Goal: Information Seeking & Learning: Check status

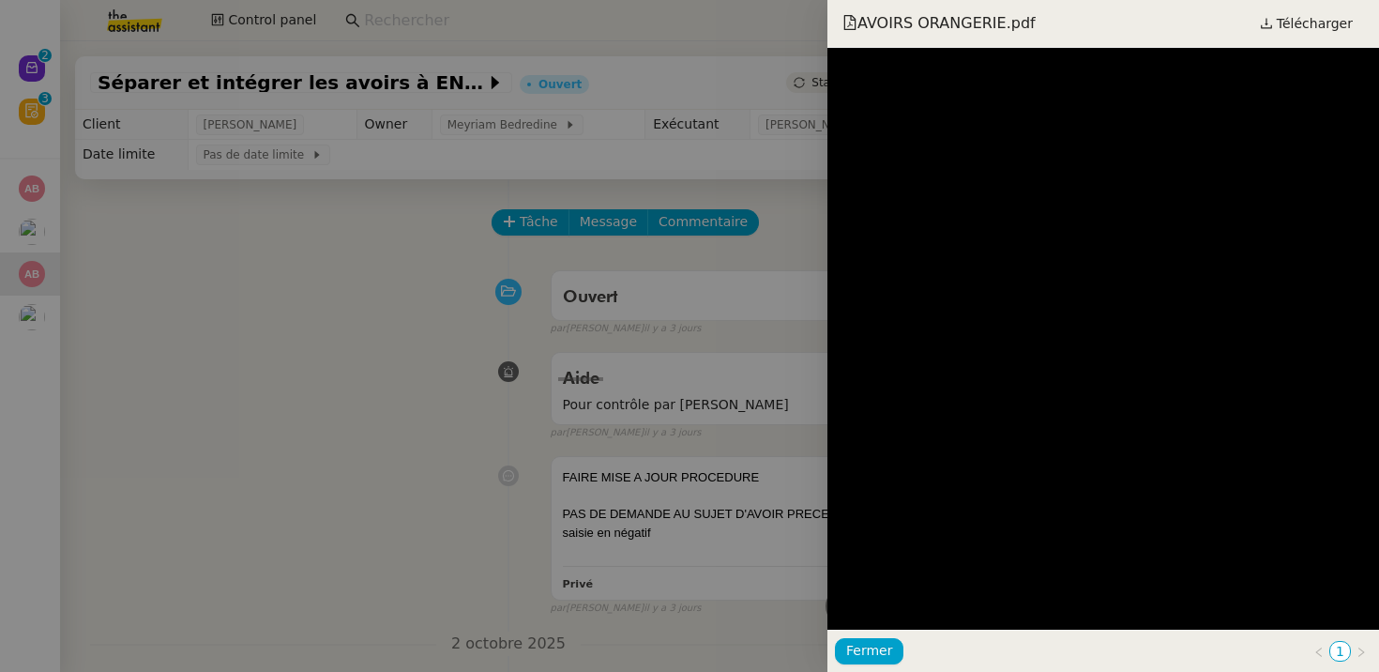
scroll to position [2657, 0]
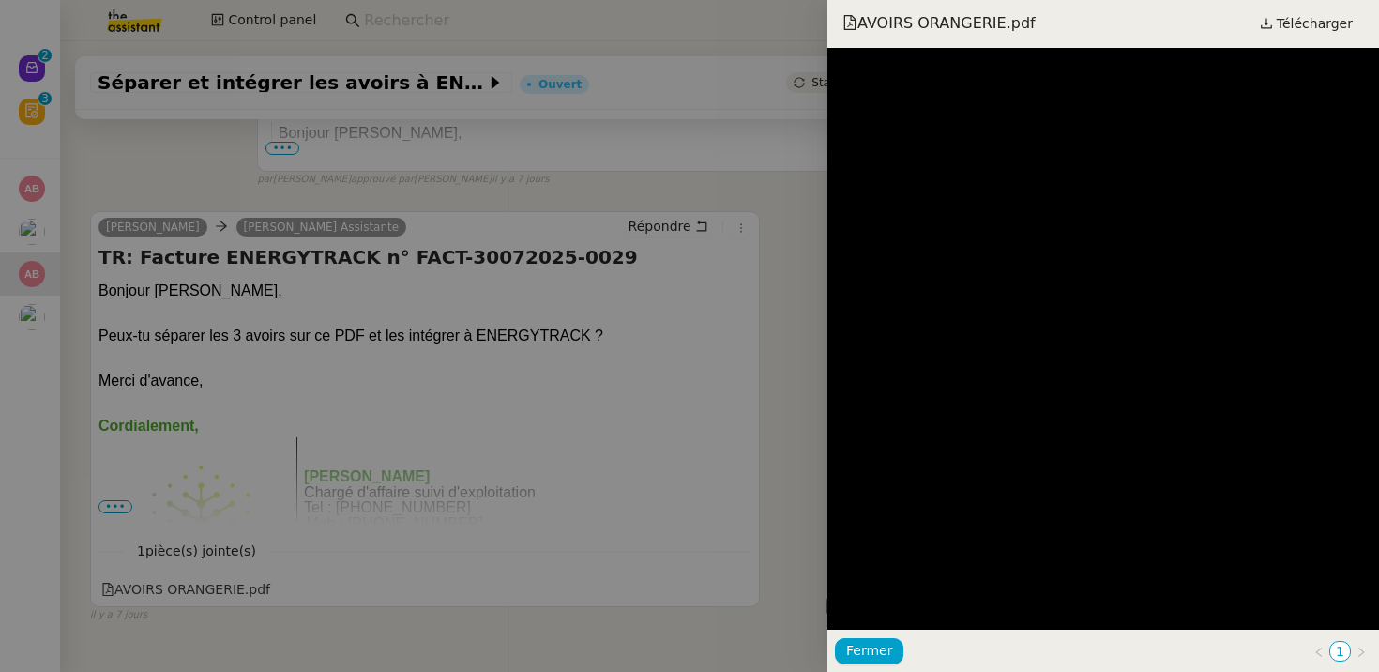
click at [539, 121] on div at bounding box center [689, 336] width 1379 height 672
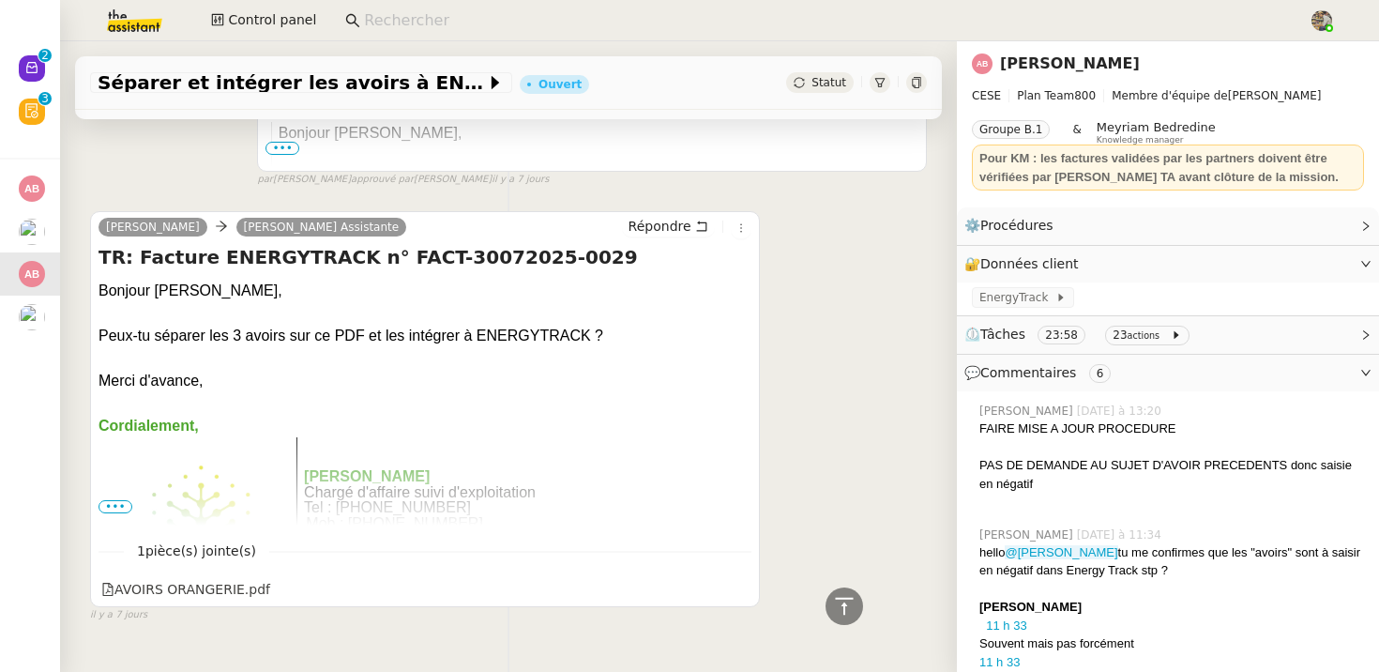
click at [470, 10] on input at bounding box center [827, 20] width 926 height 25
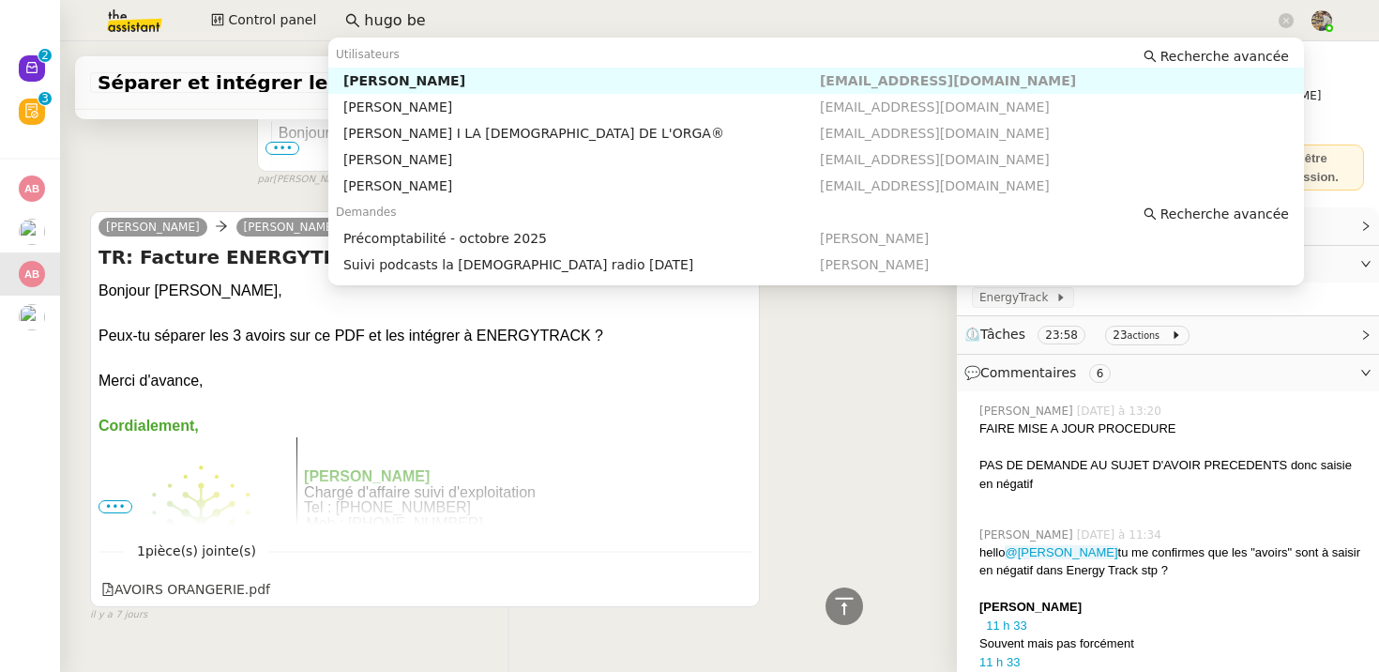
click at [400, 84] on div "[PERSON_NAME]" at bounding box center [581, 80] width 477 height 17
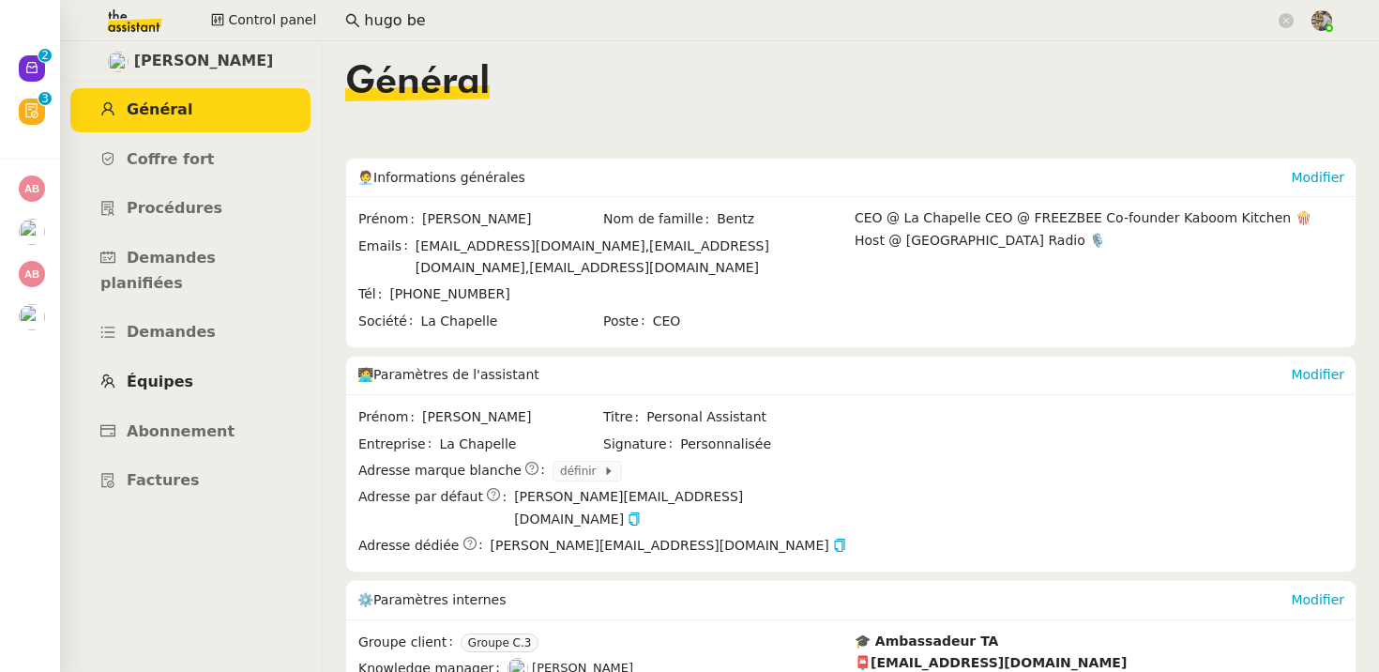
click at [159, 360] on link "Équipes" at bounding box center [190, 382] width 240 height 44
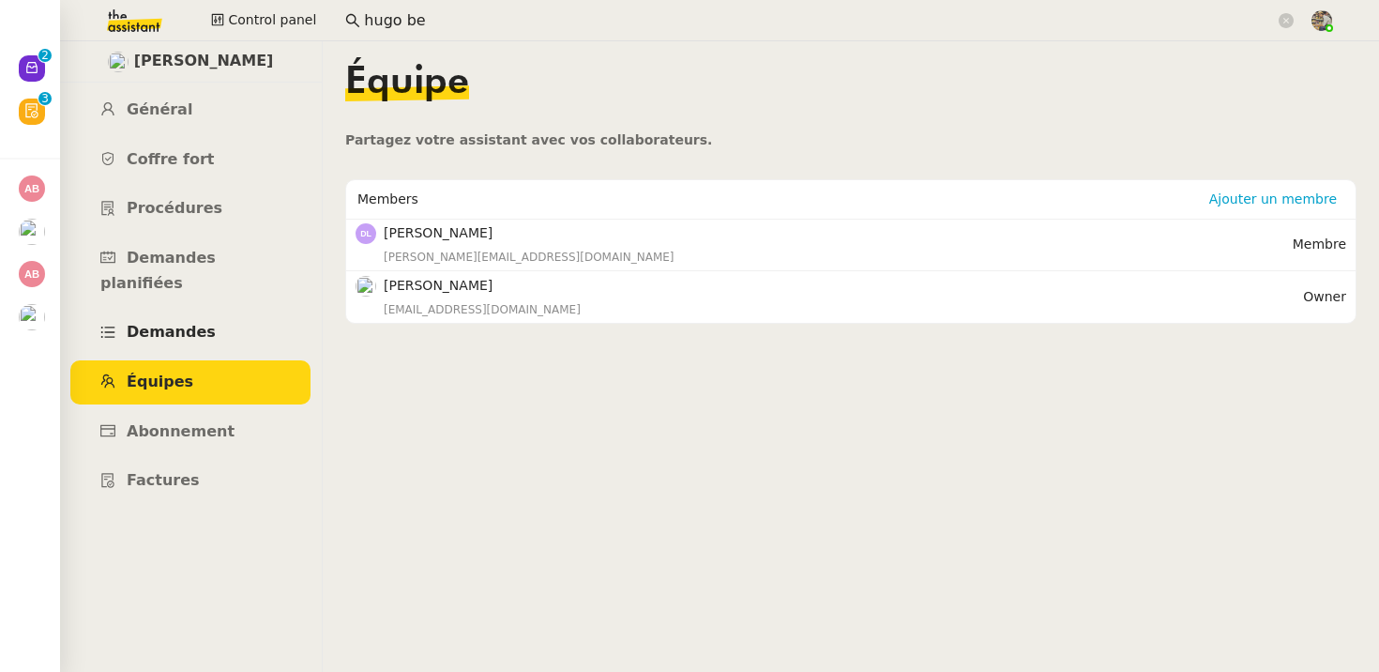
click at [195, 323] on span "Demandes" at bounding box center [171, 332] width 89 height 18
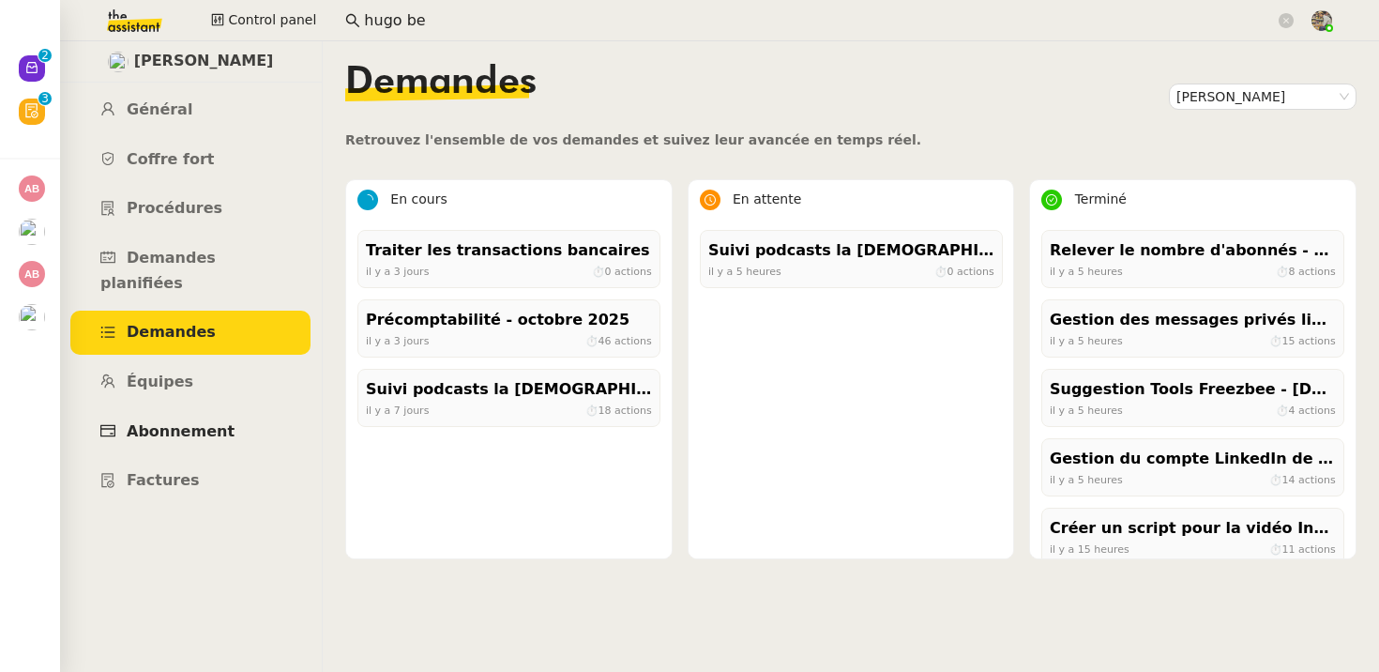
click at [165, 422] on span "Abonnement" at bounding box center [181, 431] width 108 height 18
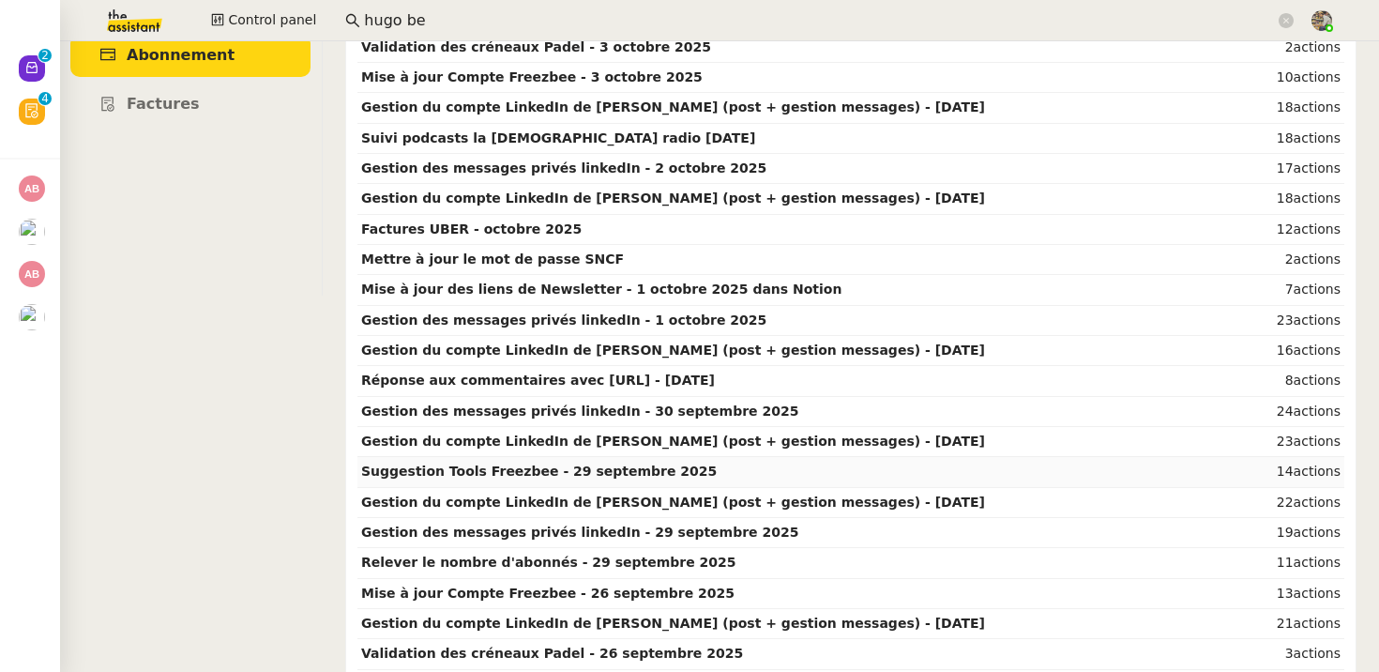
scroll to position [410, 0]
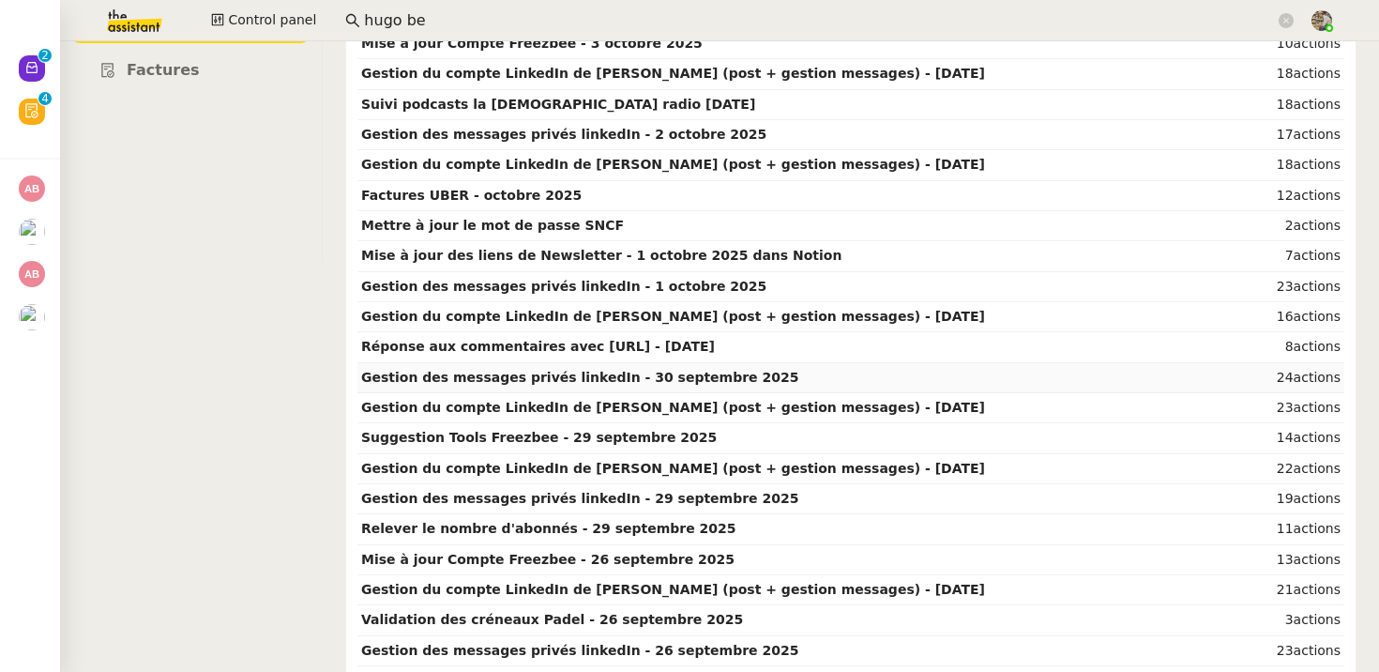
click at [491, 377] on strong "Gestion des messages privés linkedIn - 30 septembre 2025" at bounding box center [579, 377] width 437 height 15
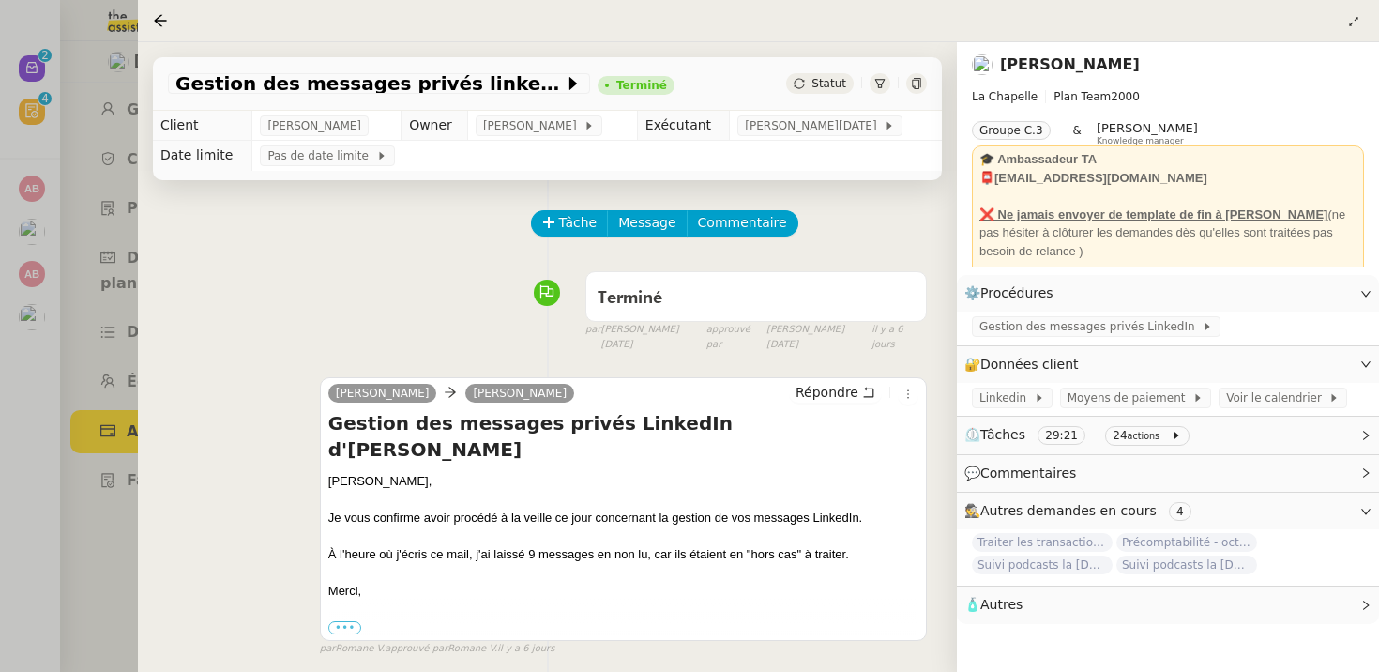
scroll to position [240, 0]
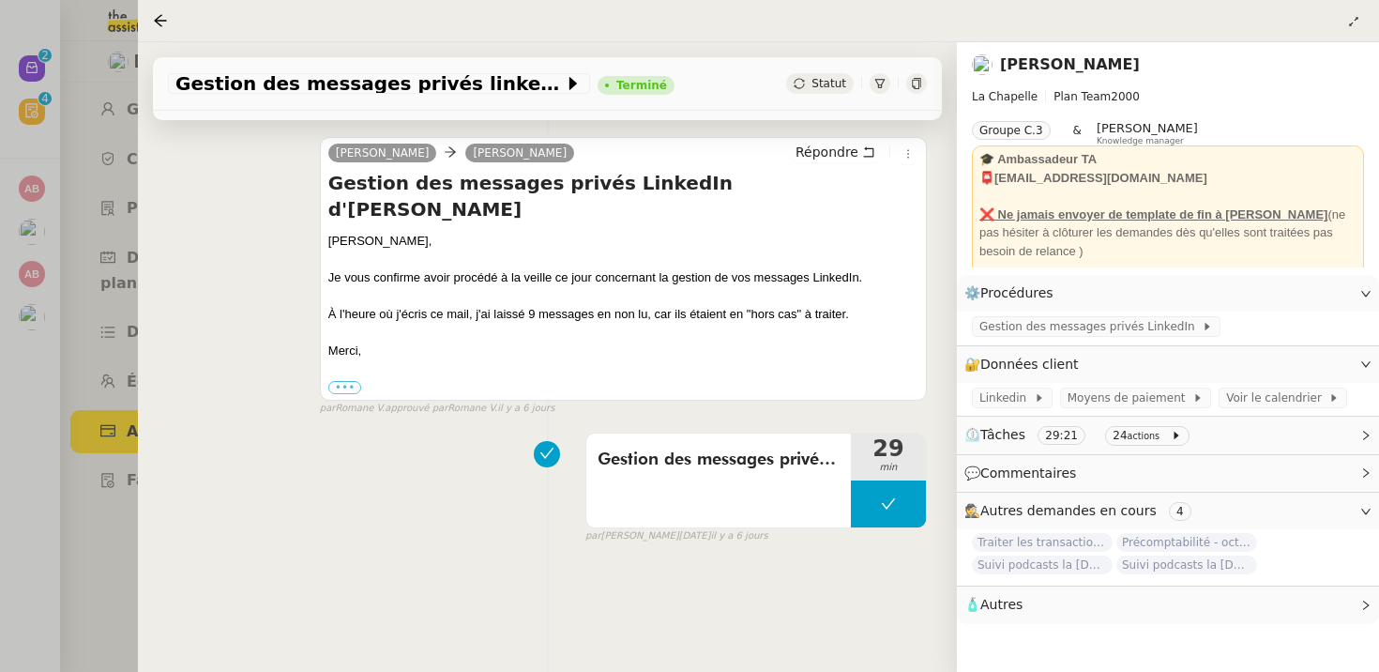
click at [64, 489] on div at bounding box center [689, 336] width 1379 height 672
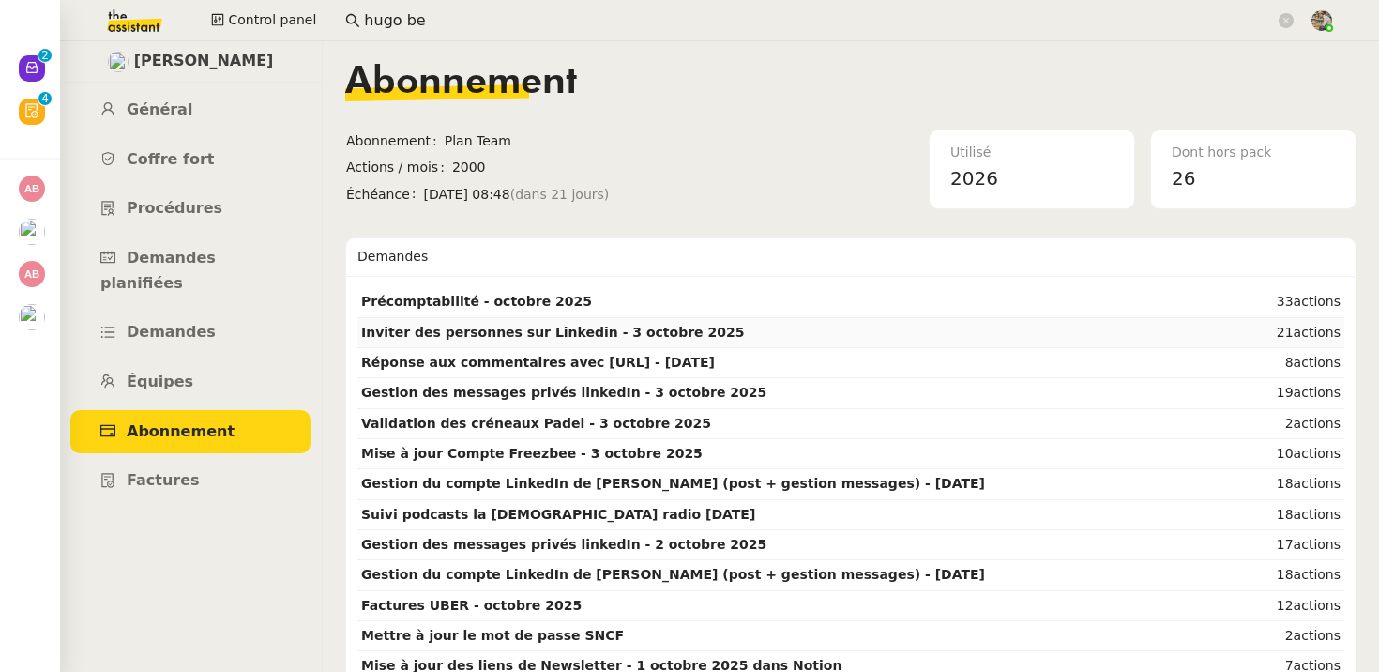
click at [540, 327] on strong "Inviter des personnes sur Linkedin - 3 octobre 2025" at bounding box center [552, 332] width 383 height 15
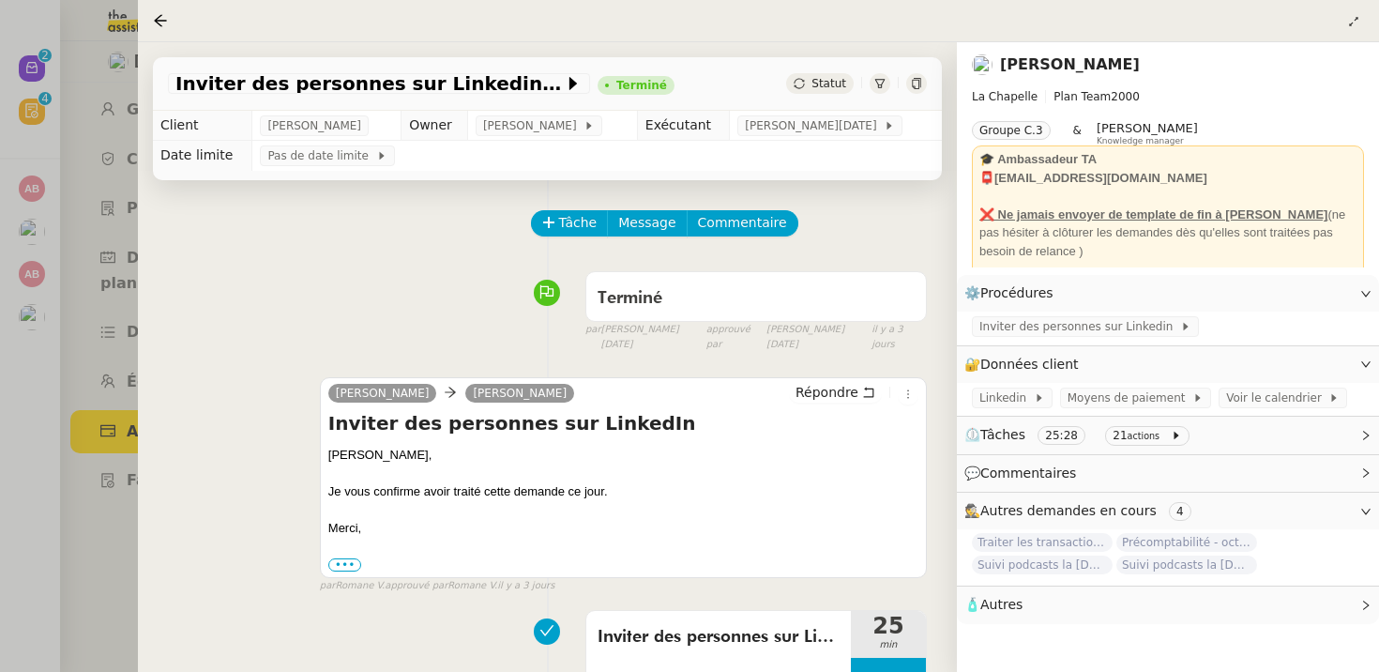
scroll to position [240, 0]
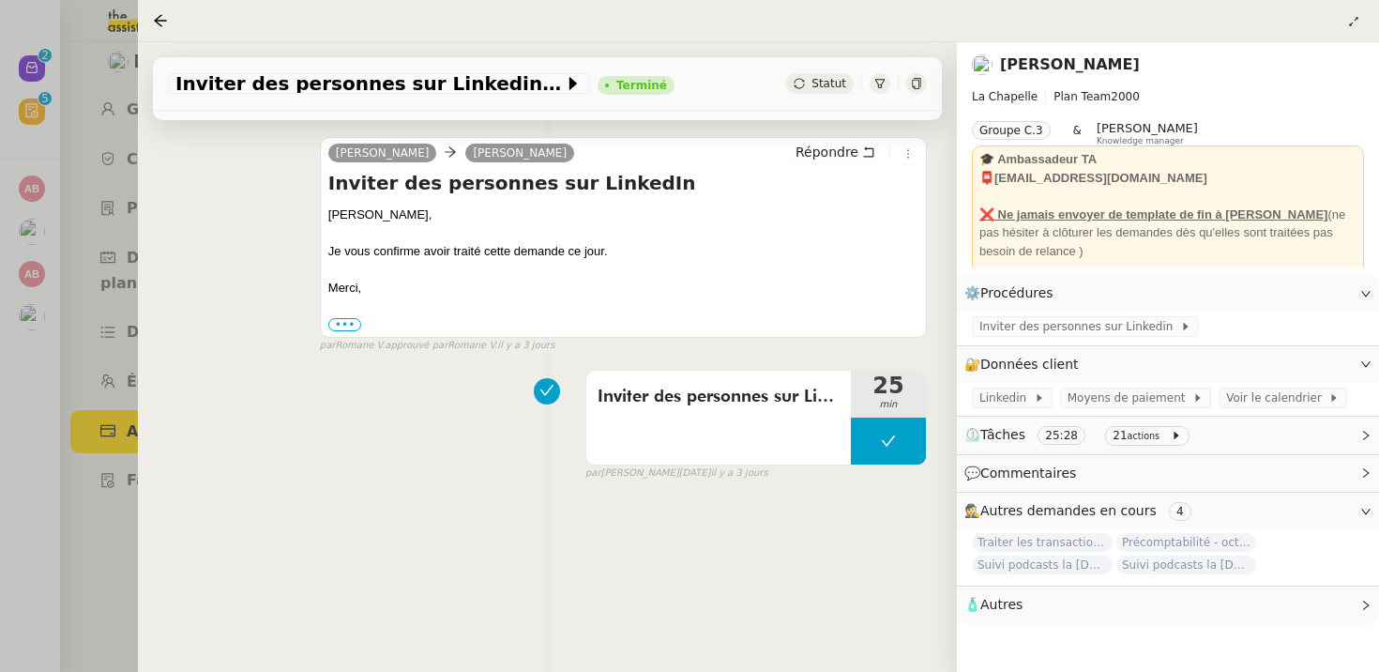
click at [68, 421] on div at bounding box center [689, 336] width 1379 height 672
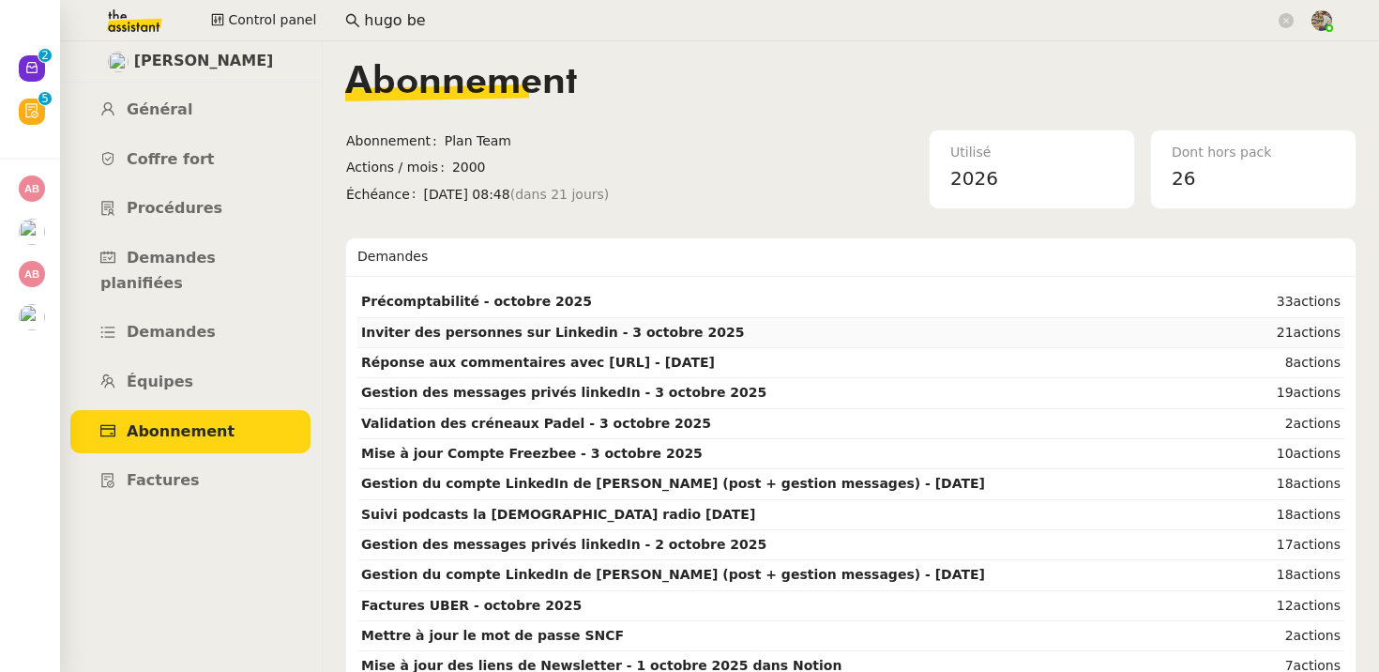
click at [591, 337] on strong "Inviter des personnes sur Linkedin - 3 octobre 2025" at bounding box center [552, 332] width 383 height 15
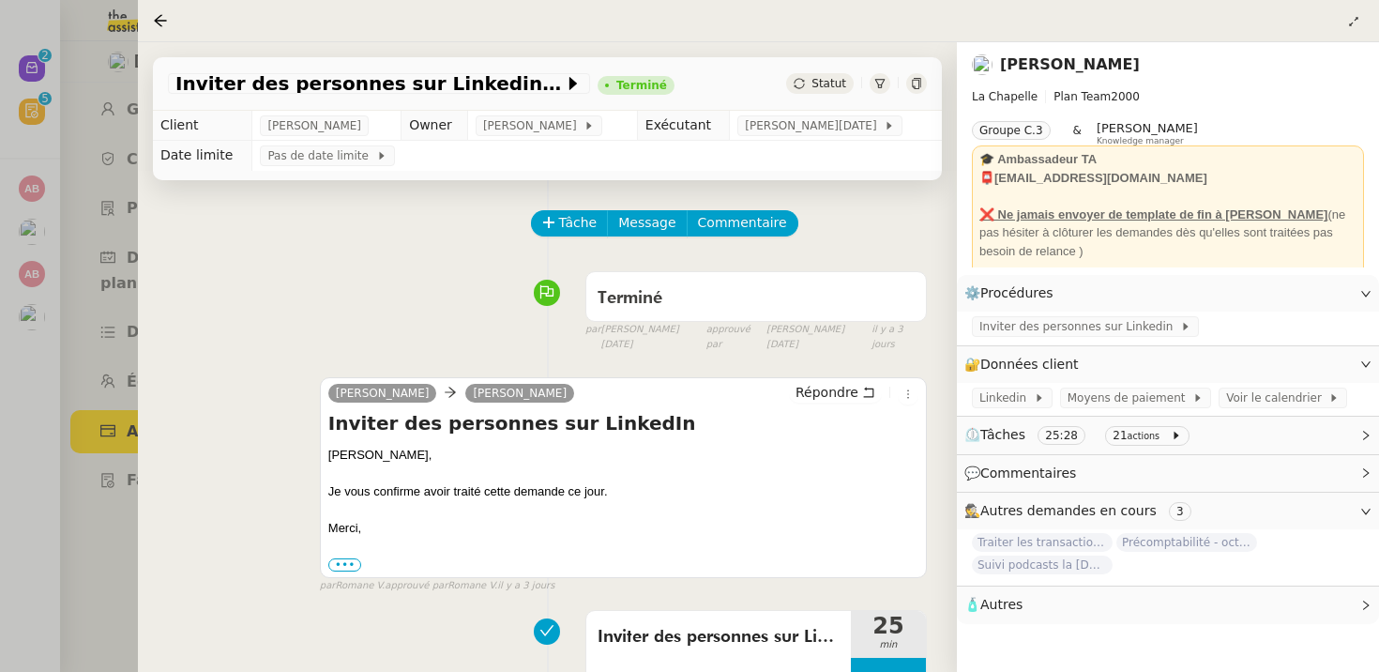
scroll to position [175, 0]
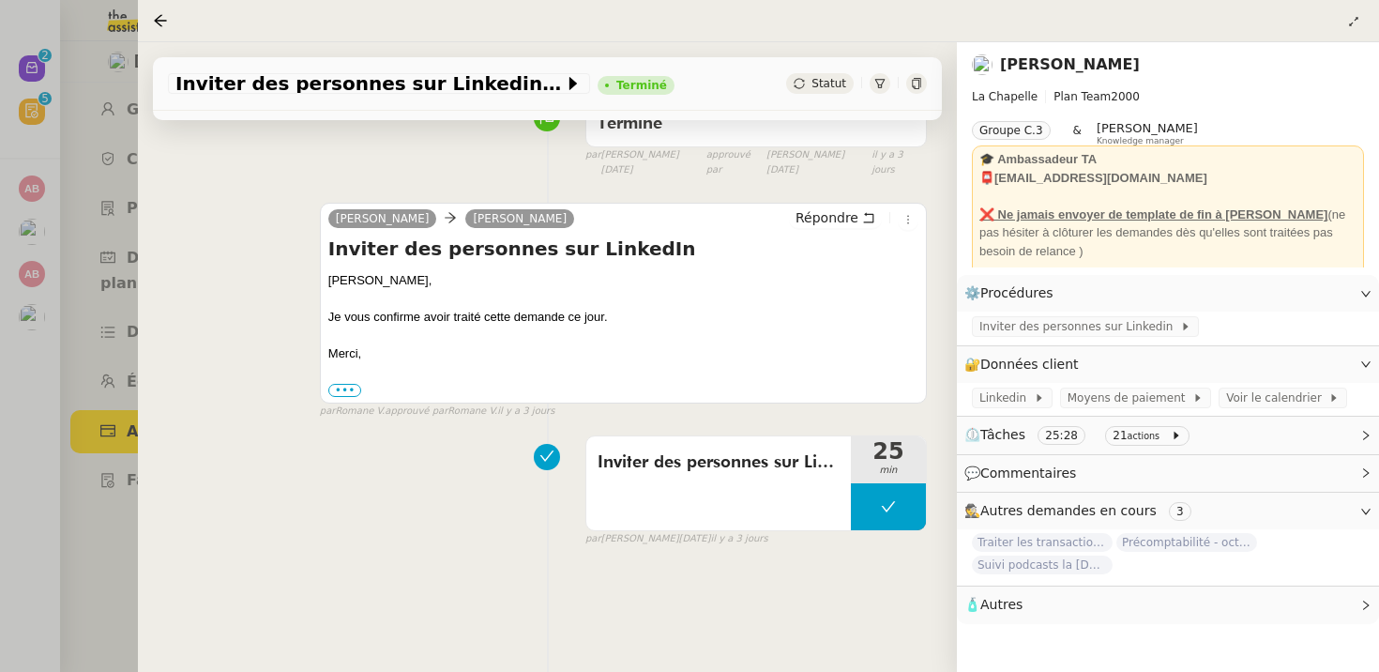
click at [36, 496] on div at bounding box center [689, 336] width 1379 height 672
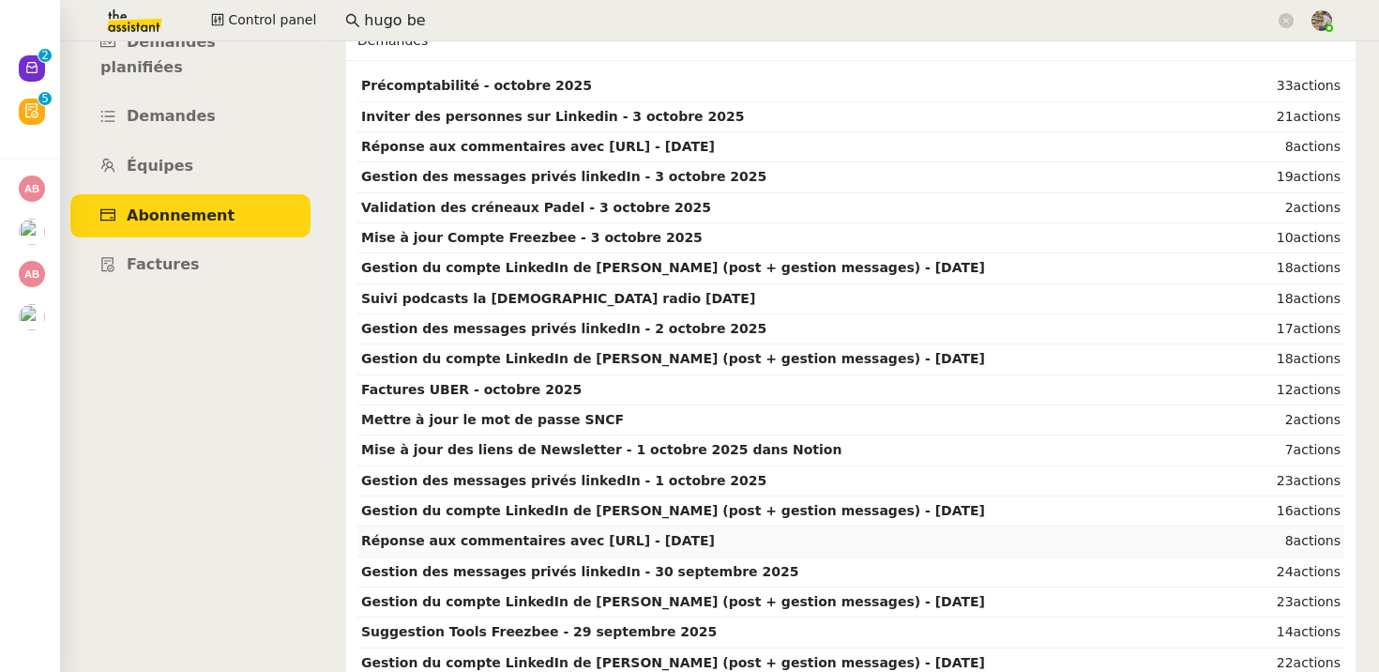
scroll to position [229, 0]
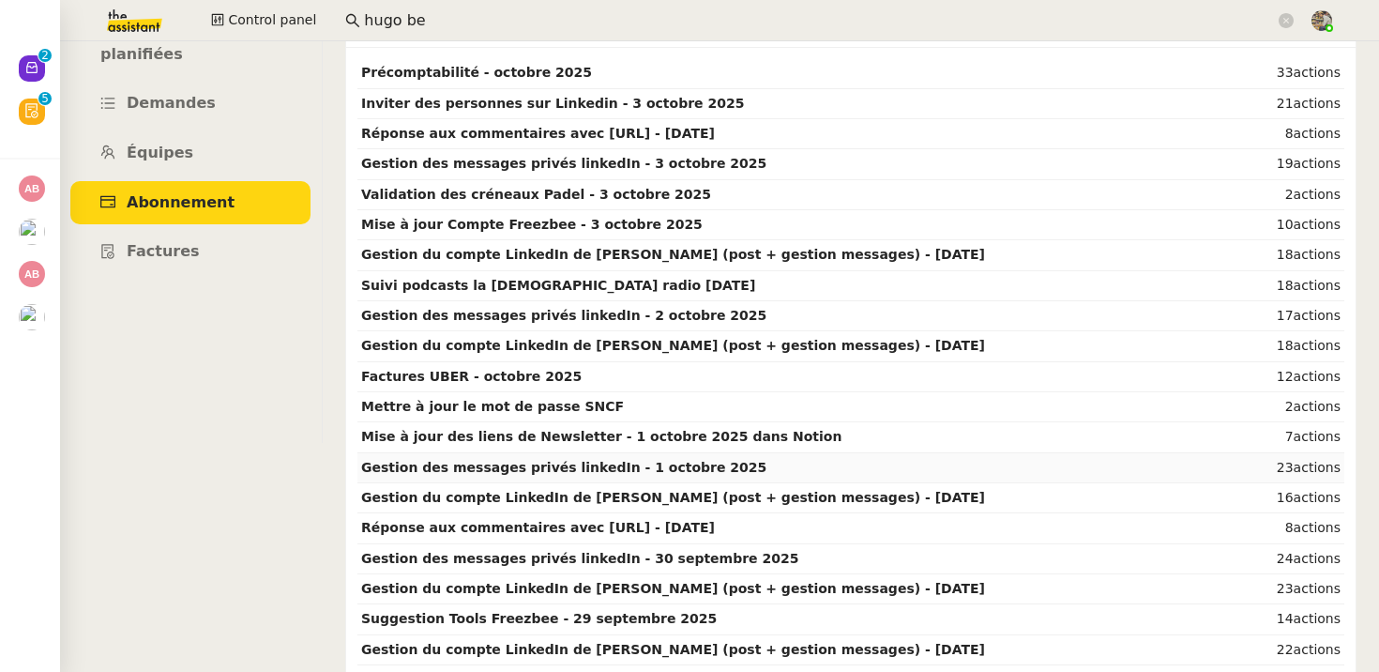
click at [660, 467] on strong "Gestion des messages privés linkedIn - 1 octobre 2025" at bounding box center [563, 467] width 405 height 15
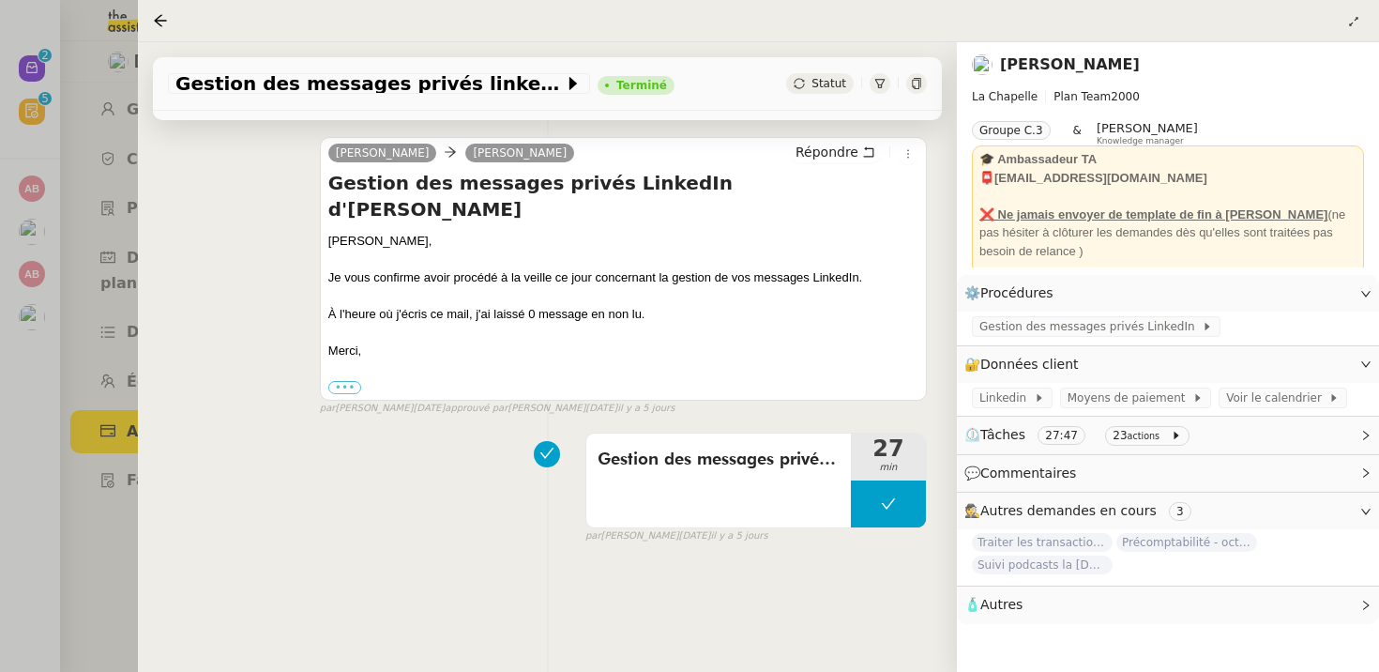
scroll to position [239, 0]
click at [112, 400] on div at bounding box center [689, 336] width 1379 height 672
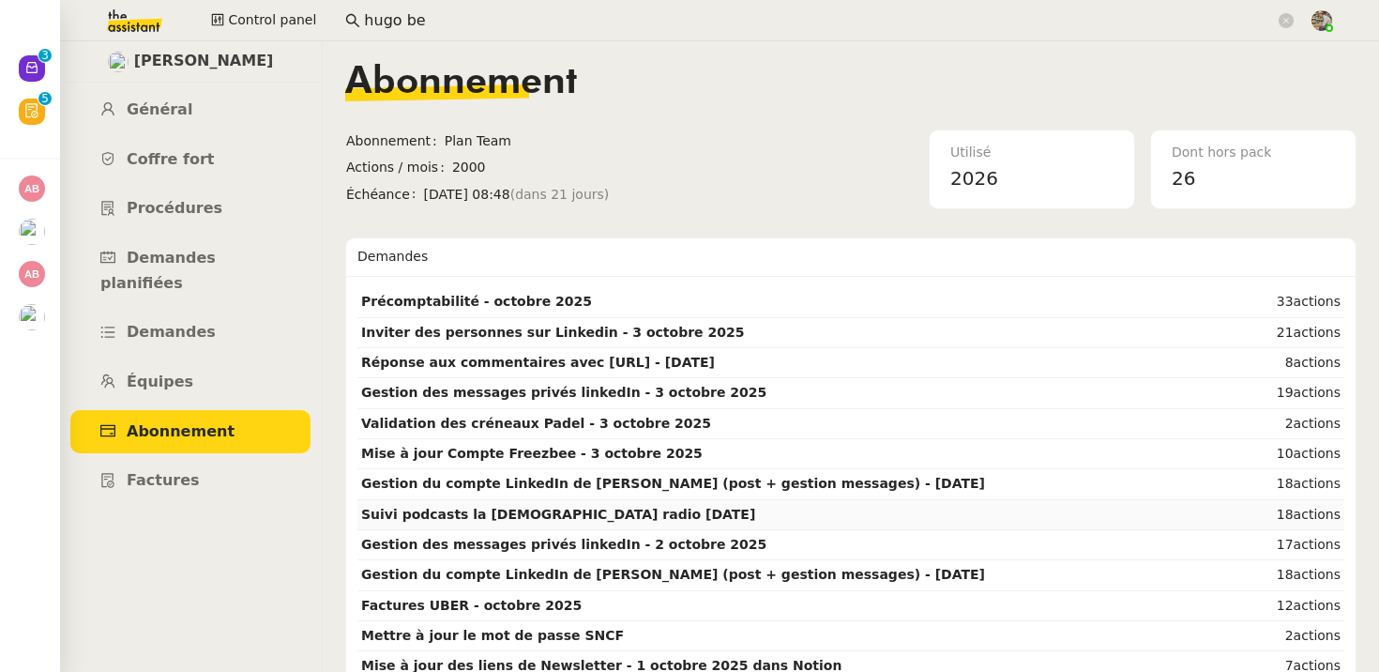
scroll to position [243, 0]
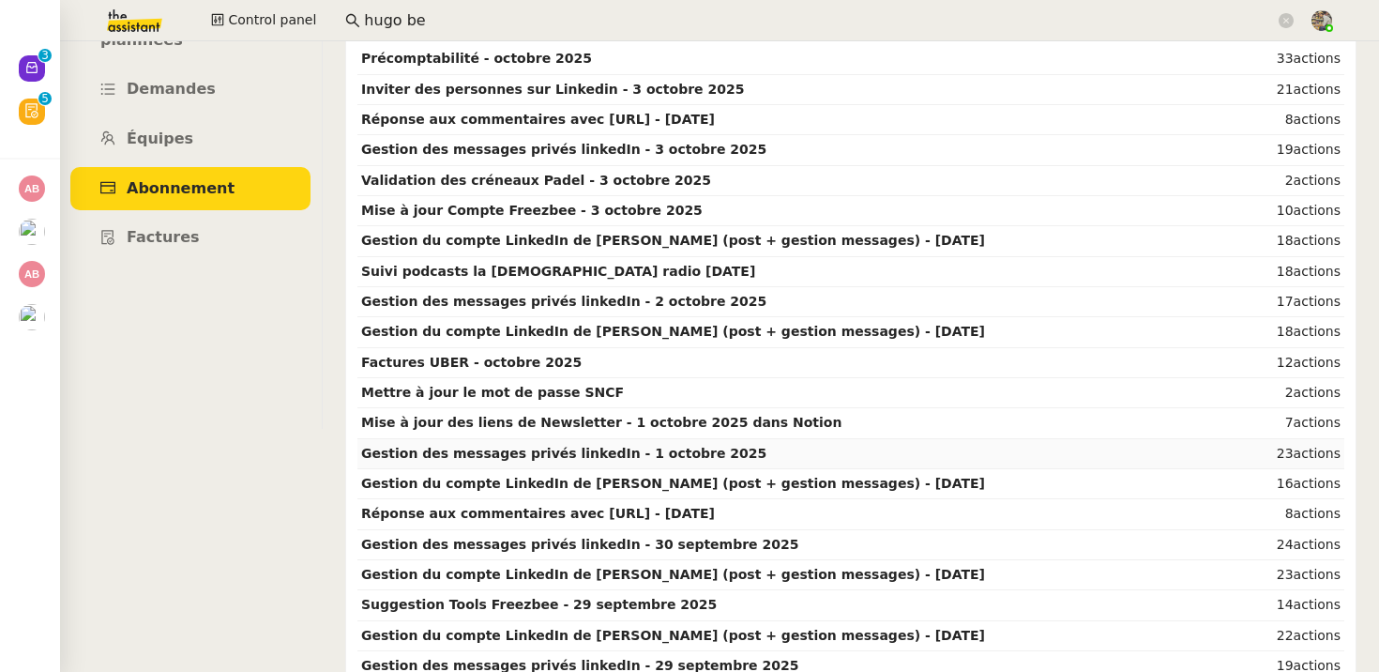
click at [620, 456] on strong "Gestion des messages privés linkedIn - 1 octobre 2025" at bounding box center [563, 453] width 405 height 15
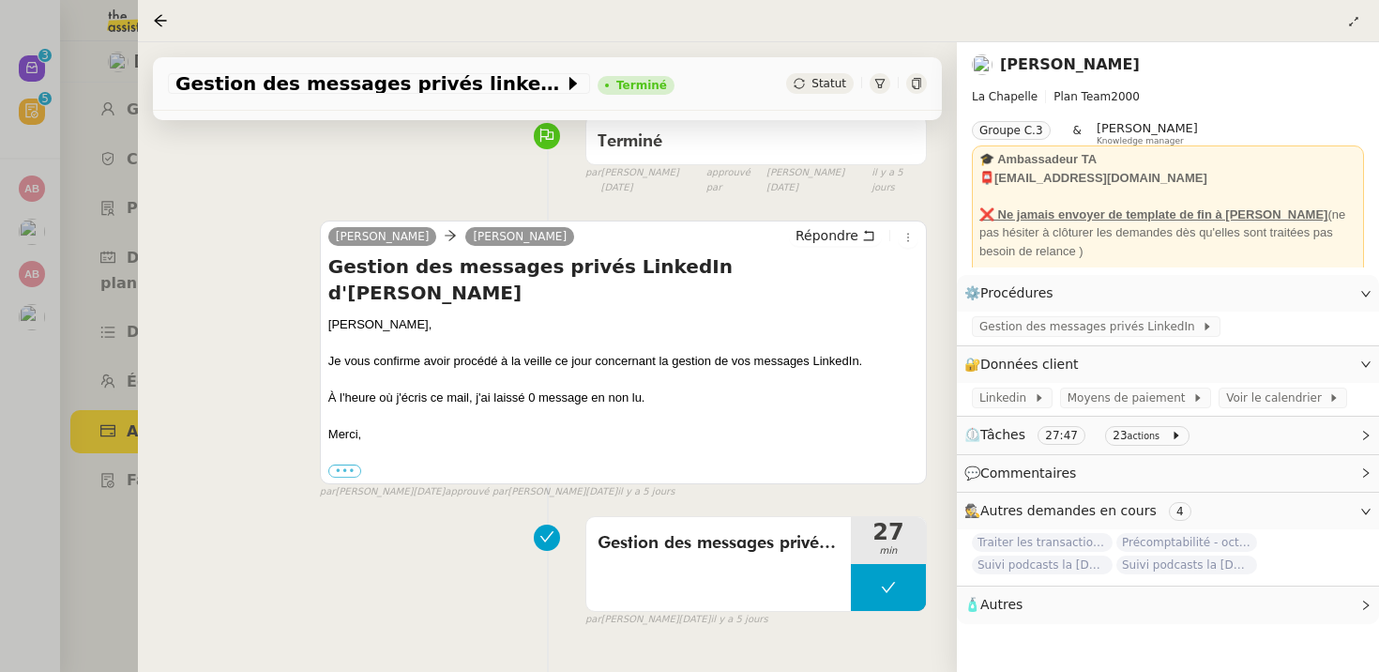
scroll to position [187, 0]
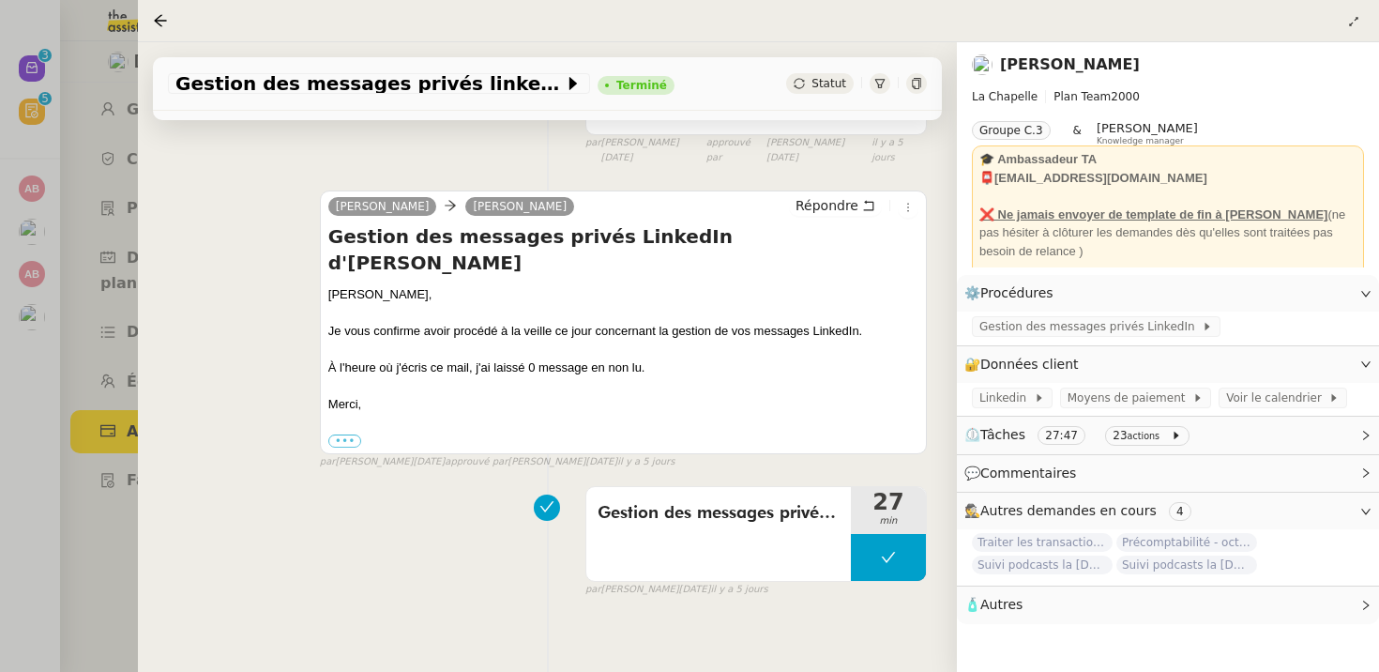
click at [89, 485] on div at bounding box center [689, 336] width 1379 height 672
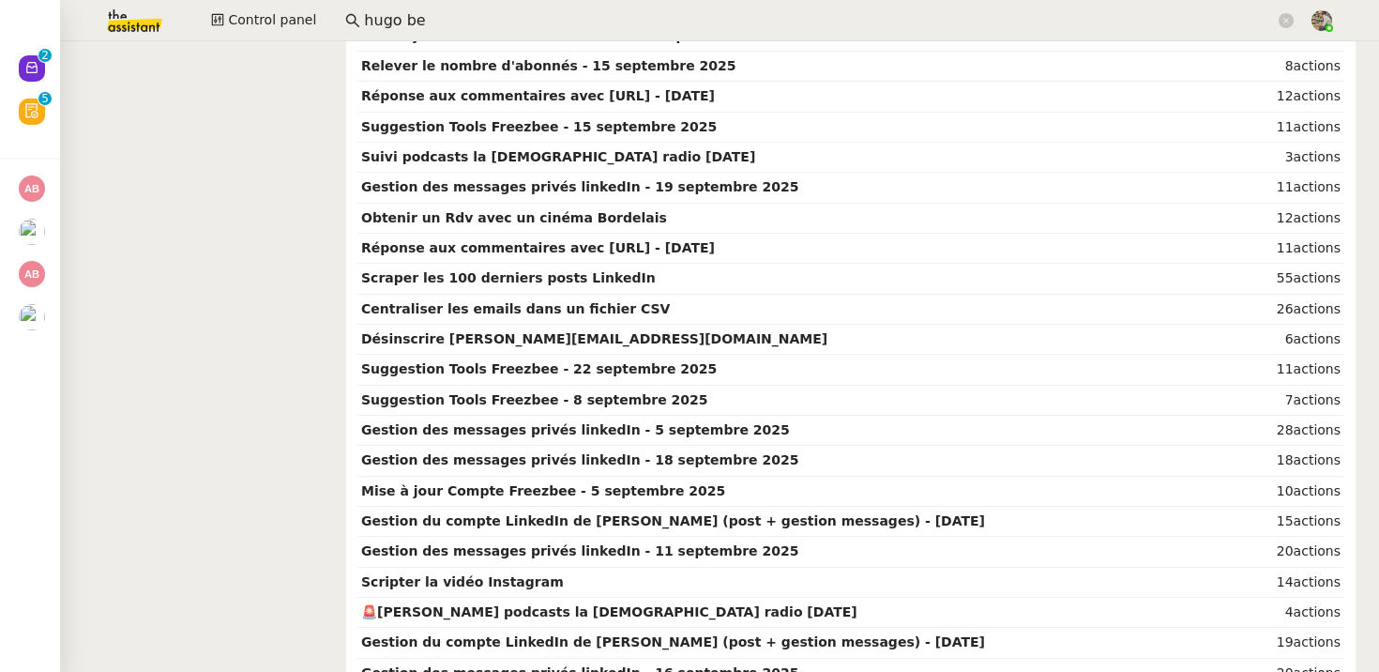
scroll to position [2460, 0]
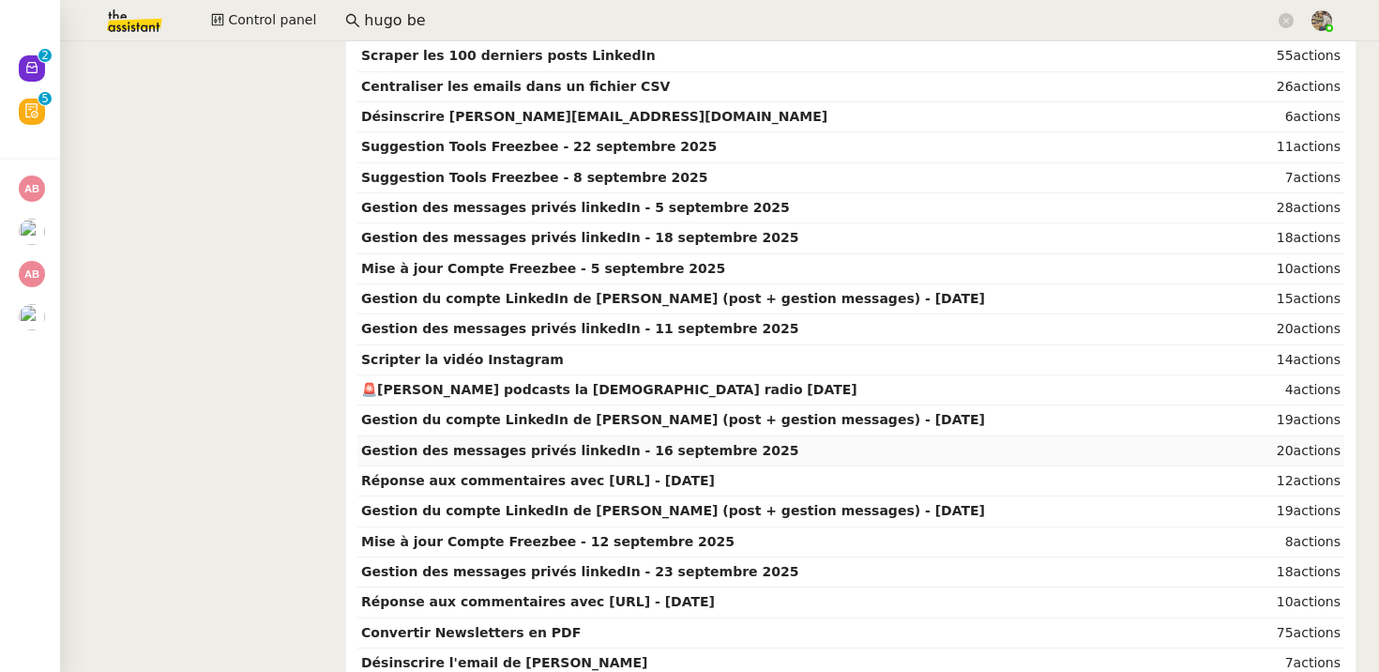
click at [659, 444] on strong "Gestion des messages privés linkedIn - 16 septembre 2025" at bounding box center [579, 450] width 437 height 15
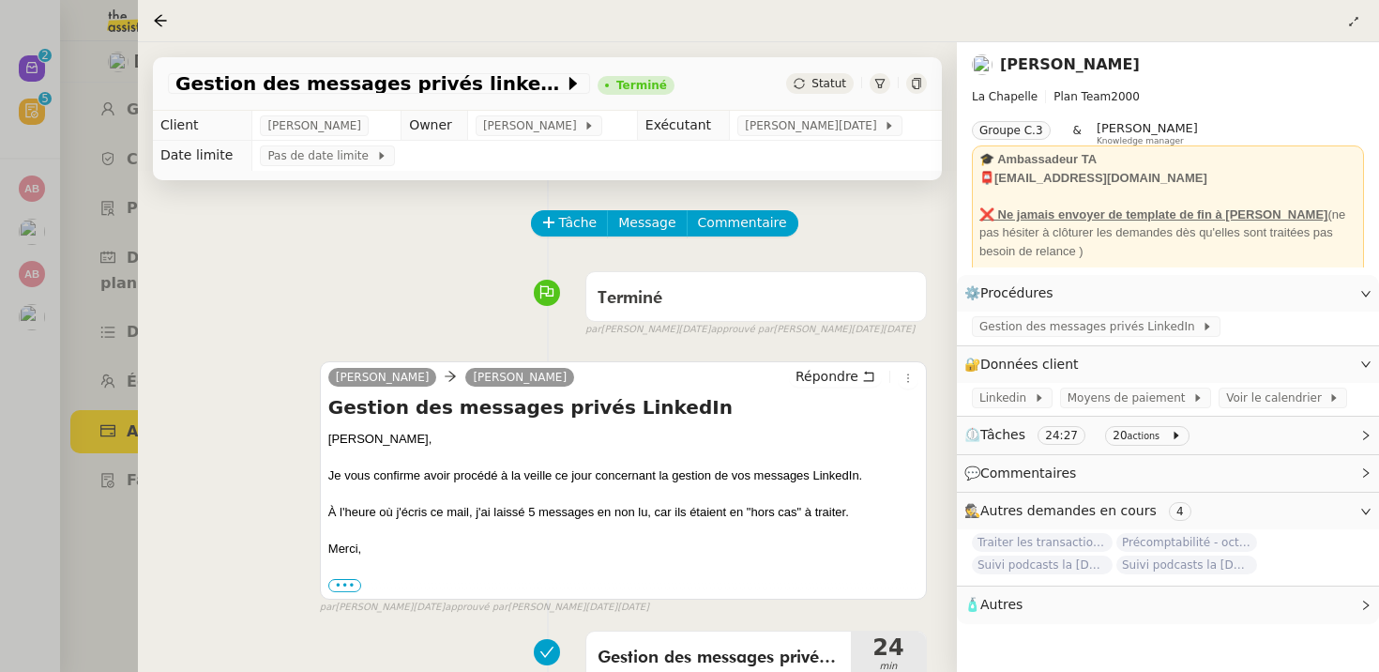
scroll to position [1, 0]
click at [20, 500] on div at bounding box center [689, 336] width 1379 height 672
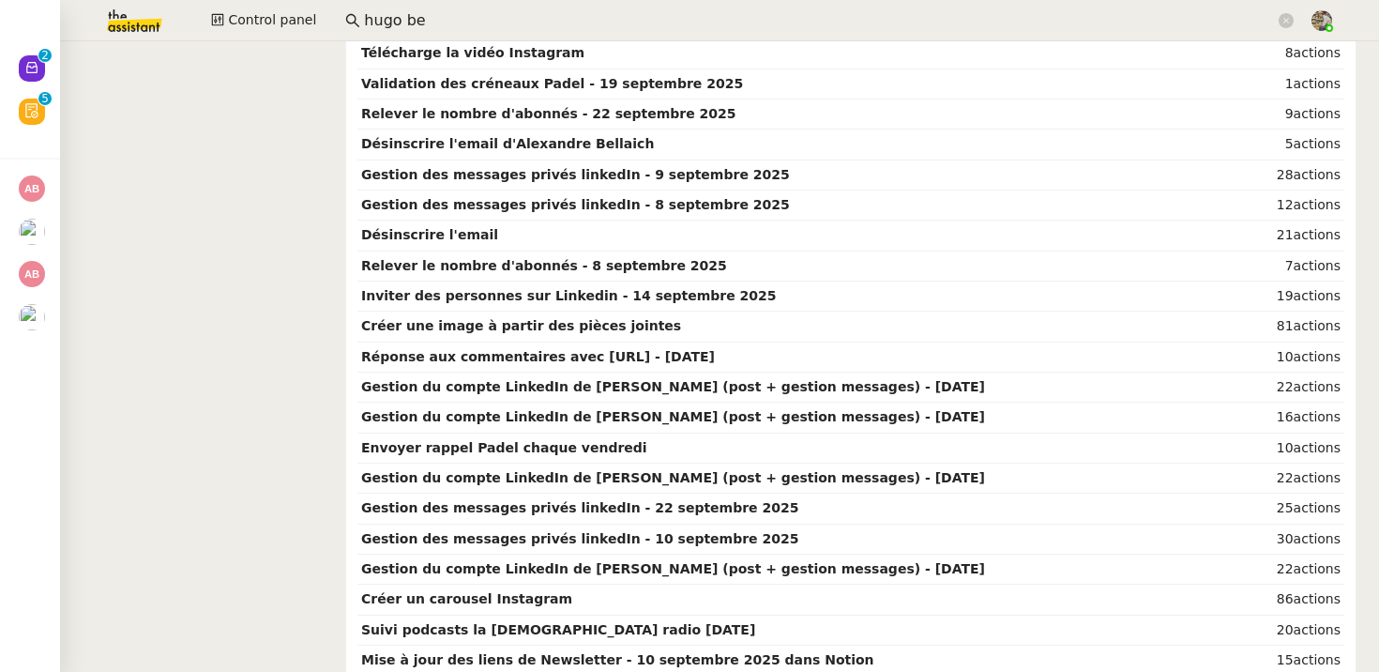
scroll to position [1977, 0]
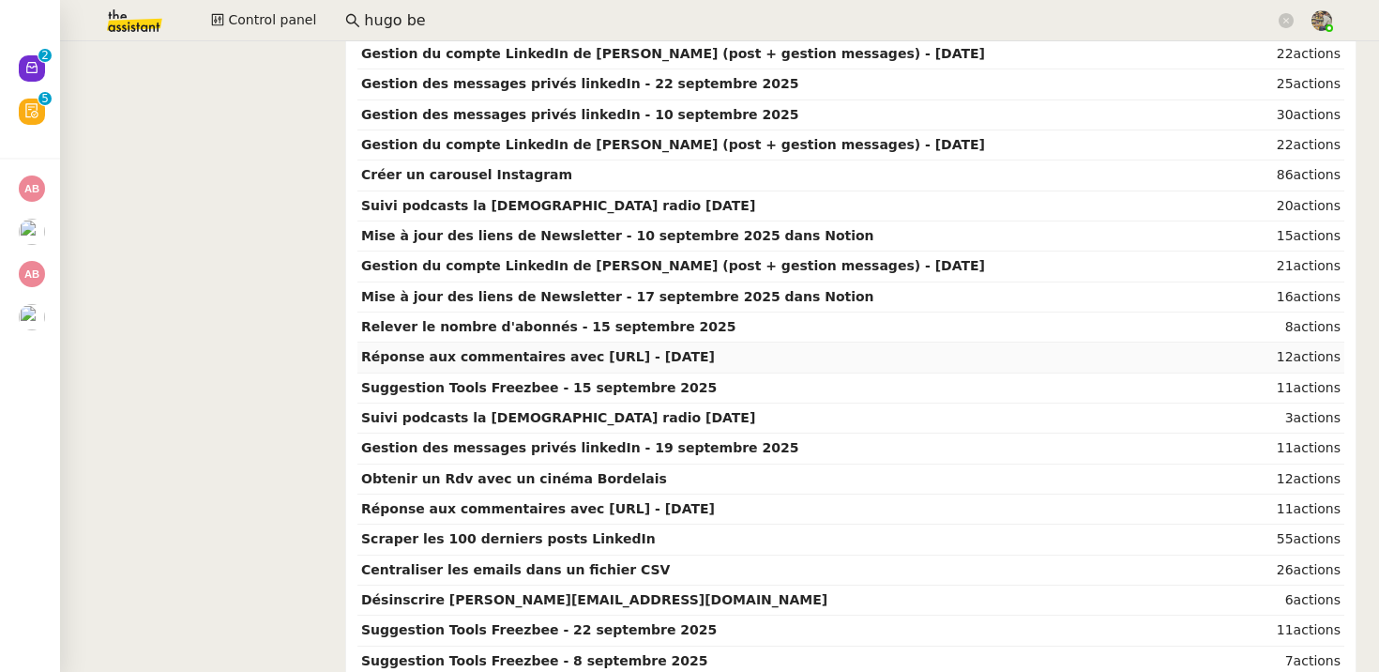
click at [676, 358] on strong "Réponse aux commentaires avec [URL] - [DATE]" at bounding box center [538, 356] width 354 height 15
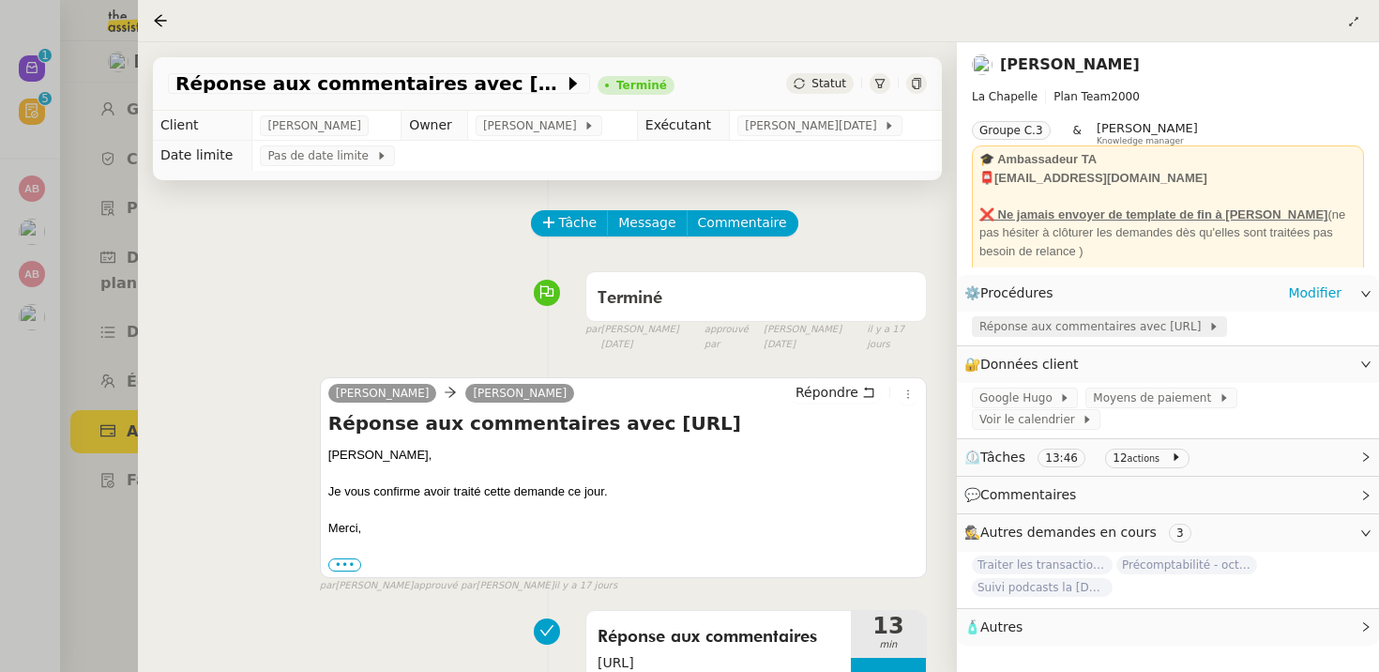
click at [1086, 328] on span "Réponse aux commentaires avec [URL]" at bounding box center [1093, 326] width 229 height 19
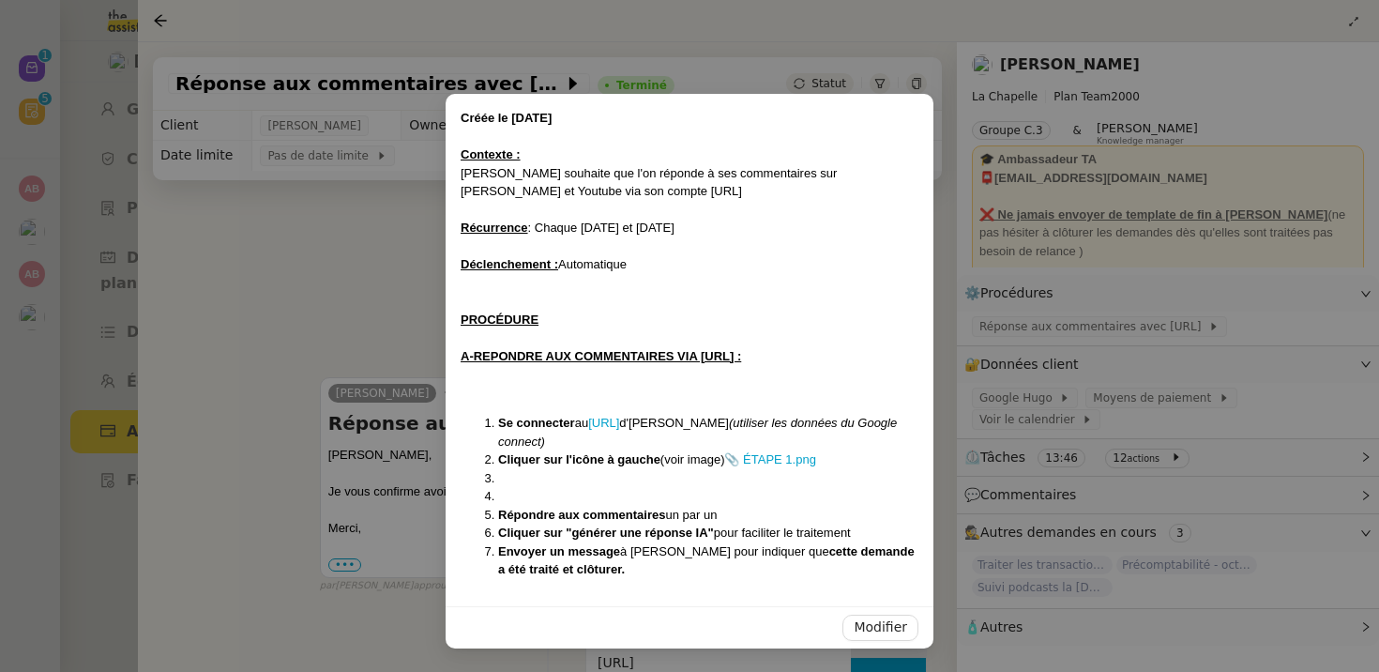
click at [73, 344] on nz-modal-container "Créée le [DATE] Contexte : [PERSON_NAME] souhaite que l'on réponde à ses commen…" at bounding box center [689, 336] width 1379 height 672
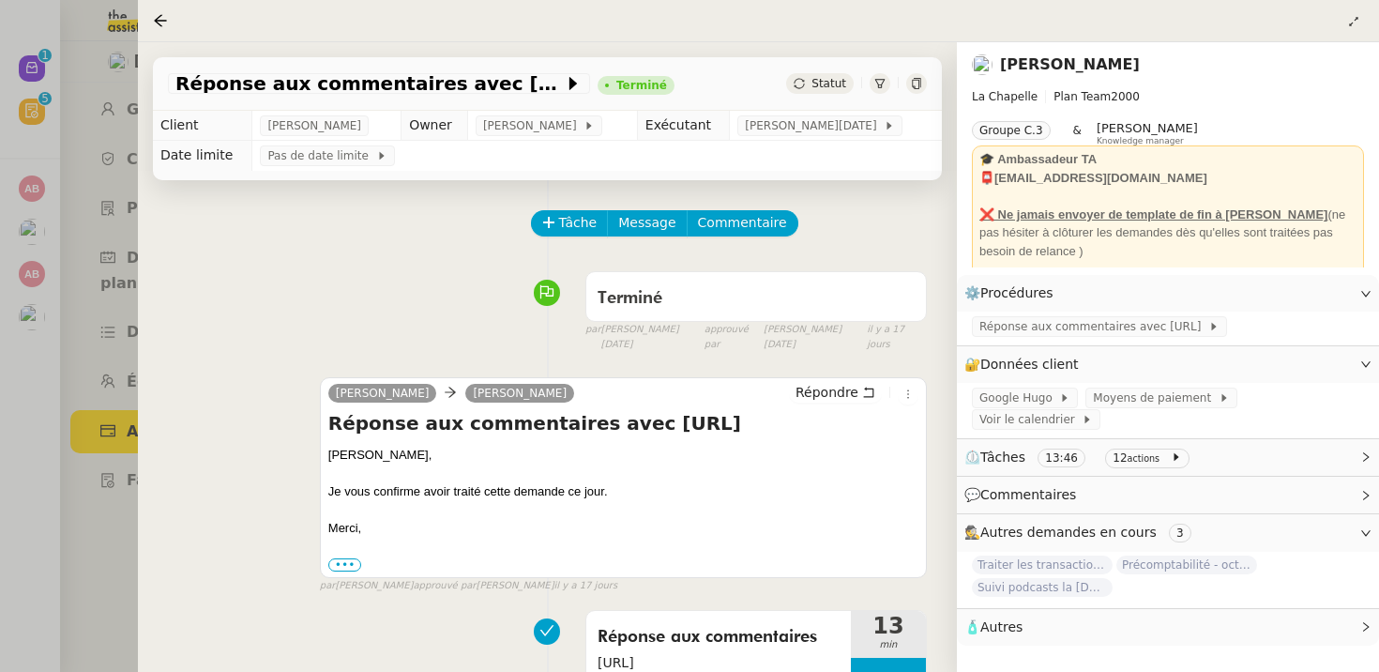
click at [73, 344] on div at bounding box center [689, 336] width 1379 height 672
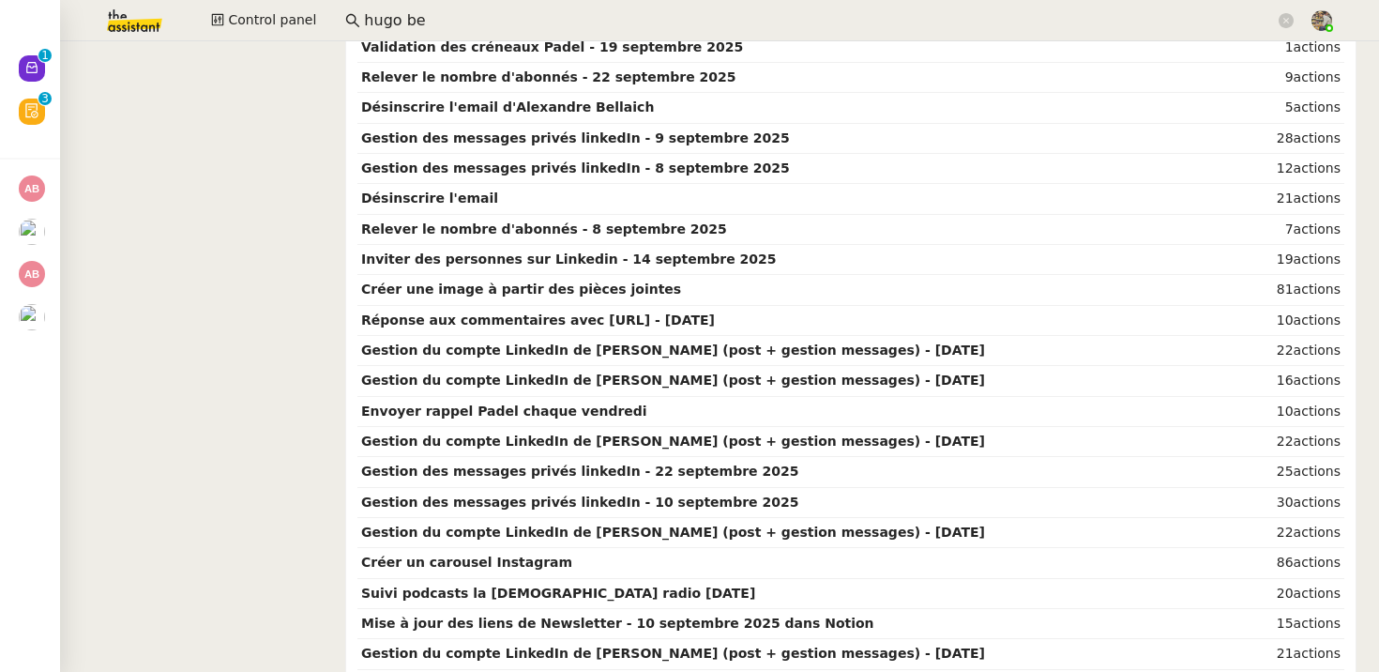
scroll to position [1647, 0]
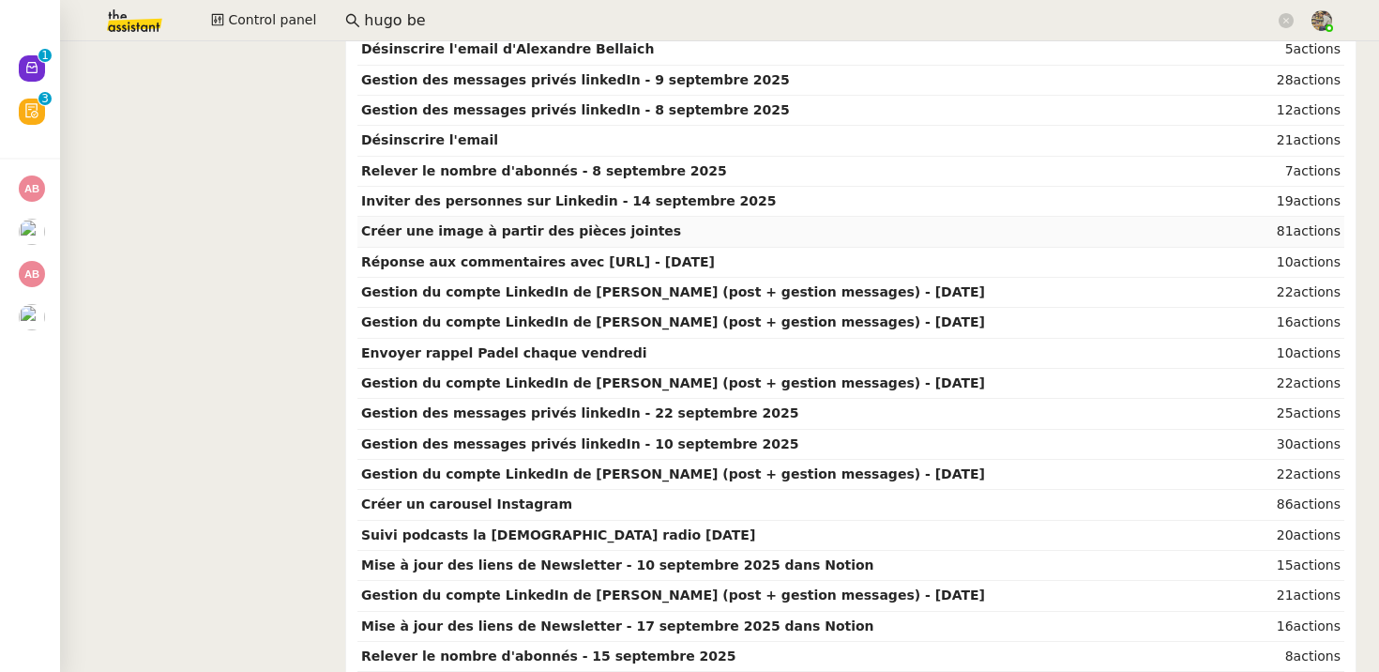
click at [543, 240] on td "Créer une image à partir des pièces jointes" at bounding box center [795, 232] width 876 height 30
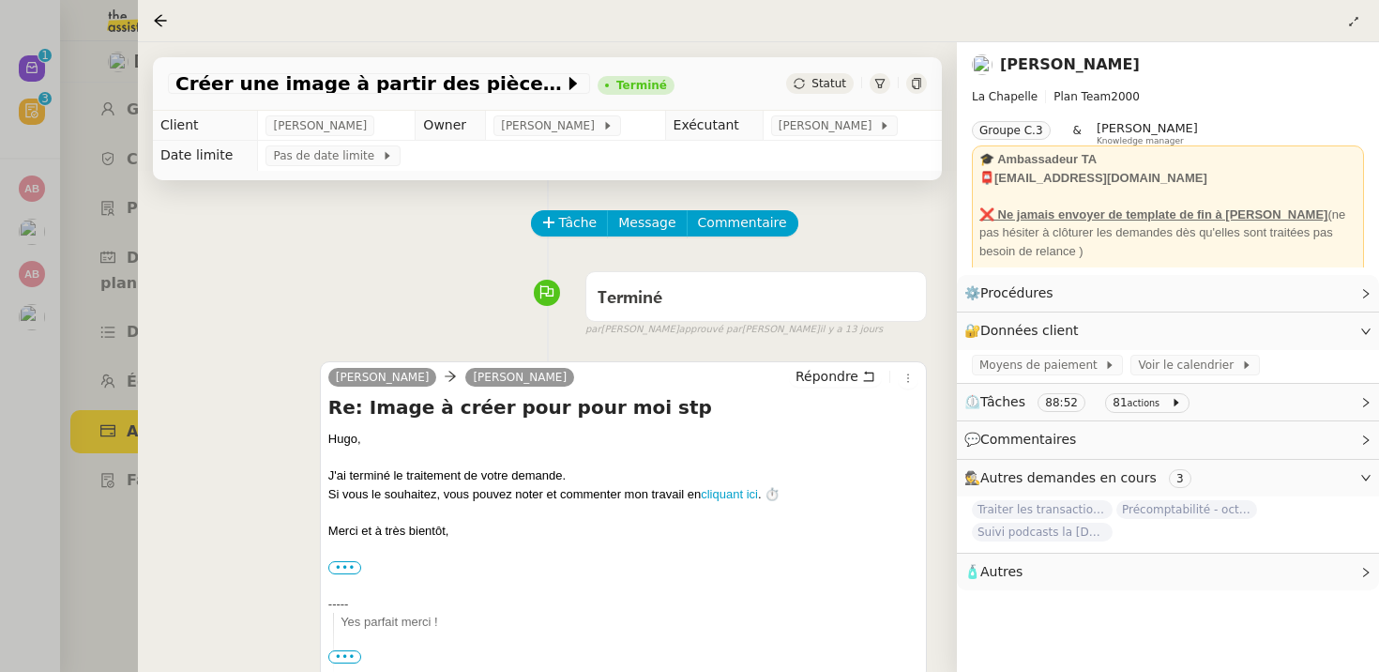
click at [99, 364] on div at bounding box center [689, 336] width 1379 height 672
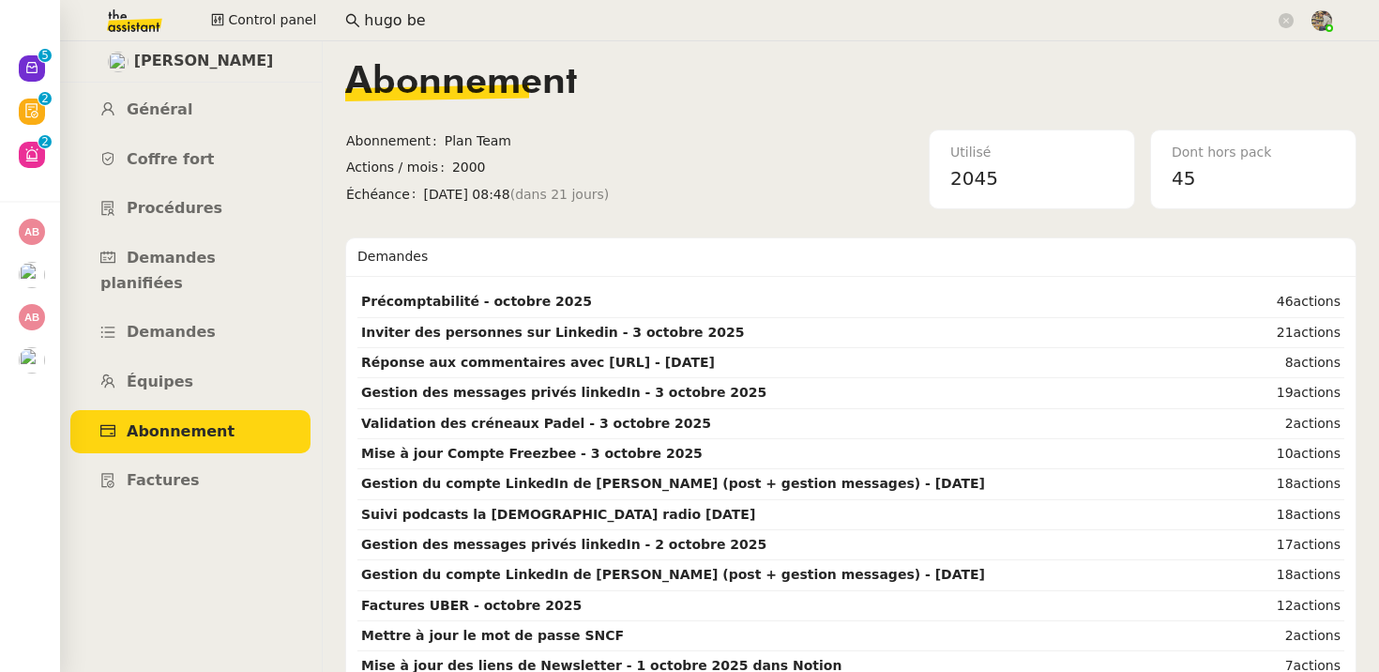
click at [402, 28] on input "hugo be" at bounding box center [819, 20] width 911 height 25
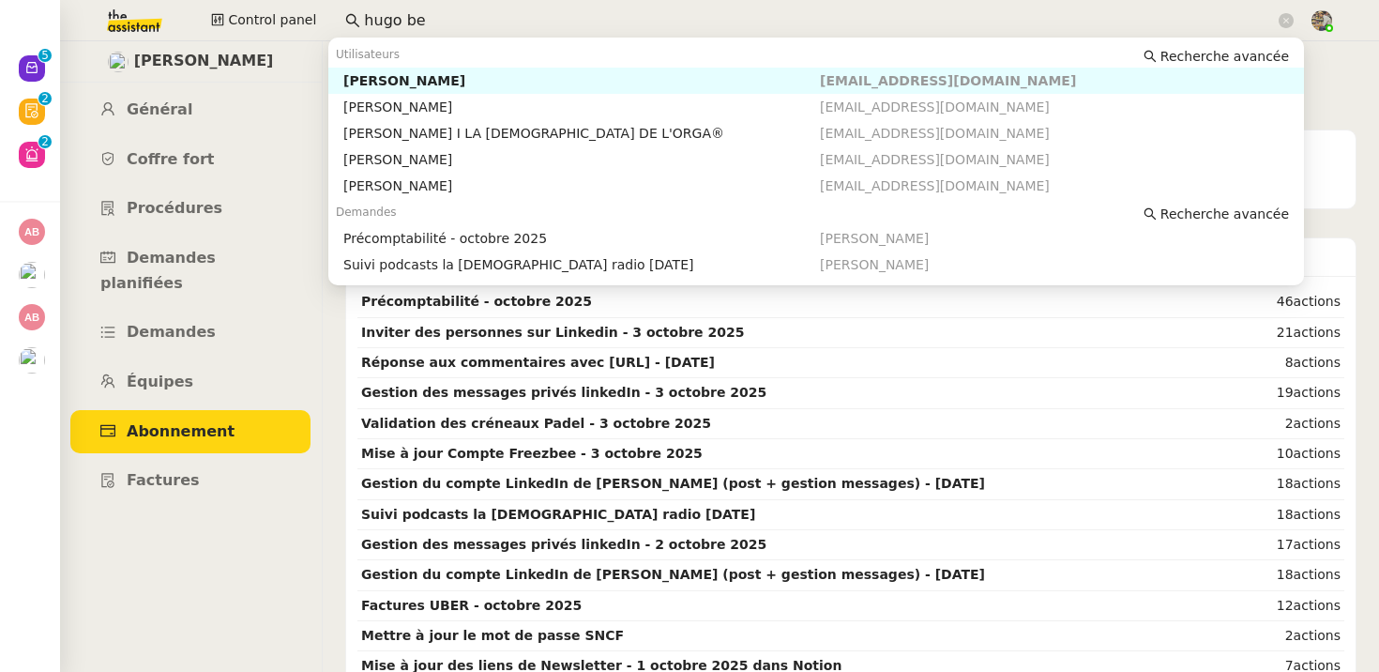
click at [402, 28] on input "hugo be" at bounding box center [819, 20] width 911 height 25
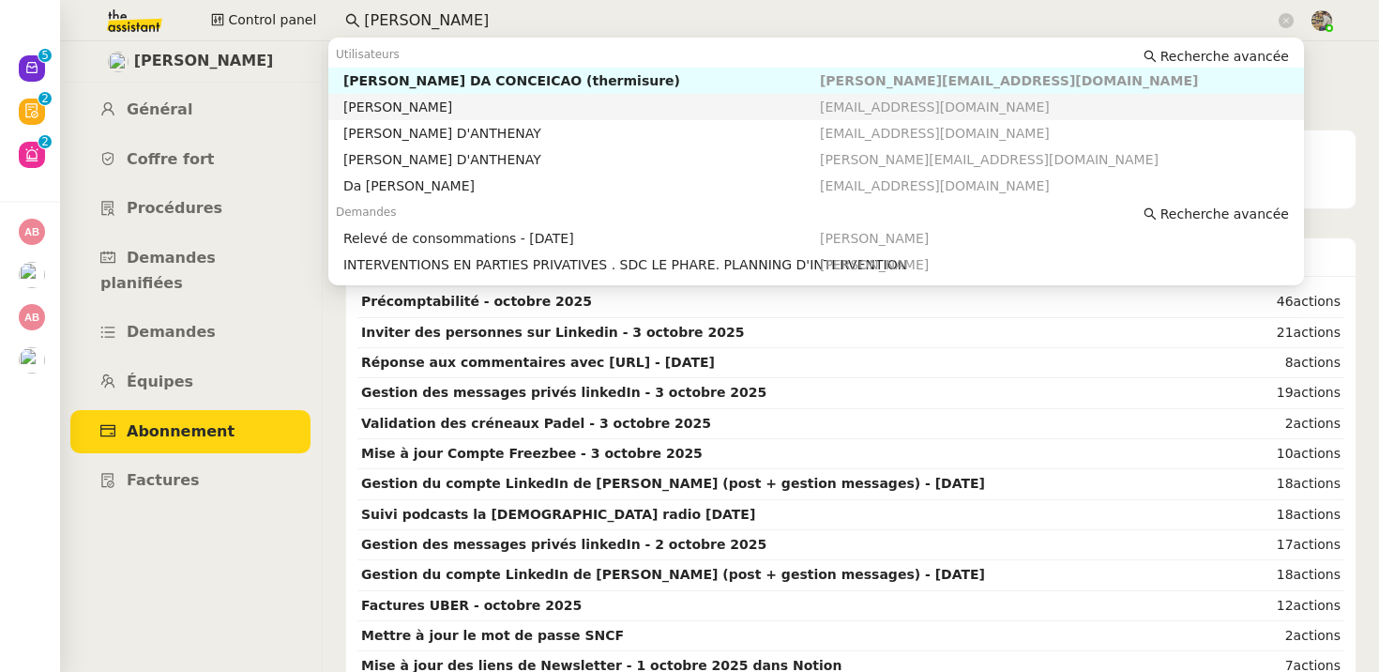
click at [417, 107] on div "[PERSON_NAME]" at bounding box center [581, 107] width 477 height 17
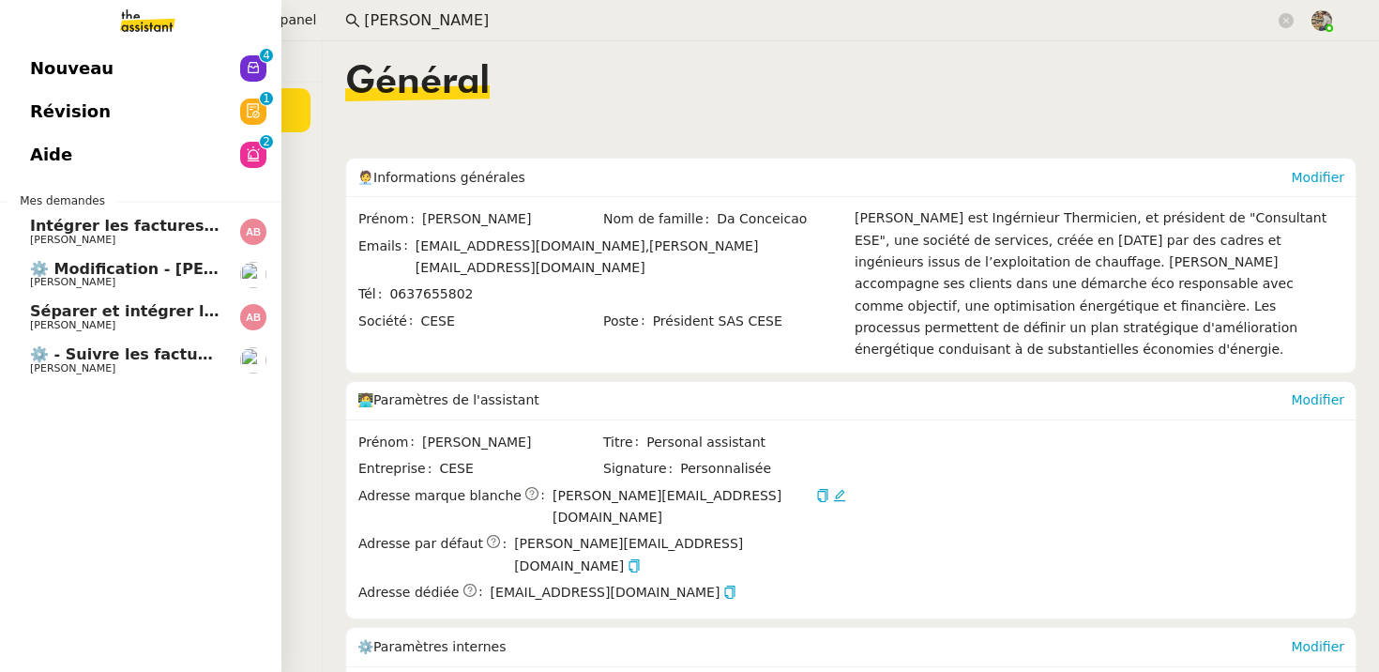
click at [63, 82] on span "Nouveau" at bounding box center [72, 68] width 84 height 28
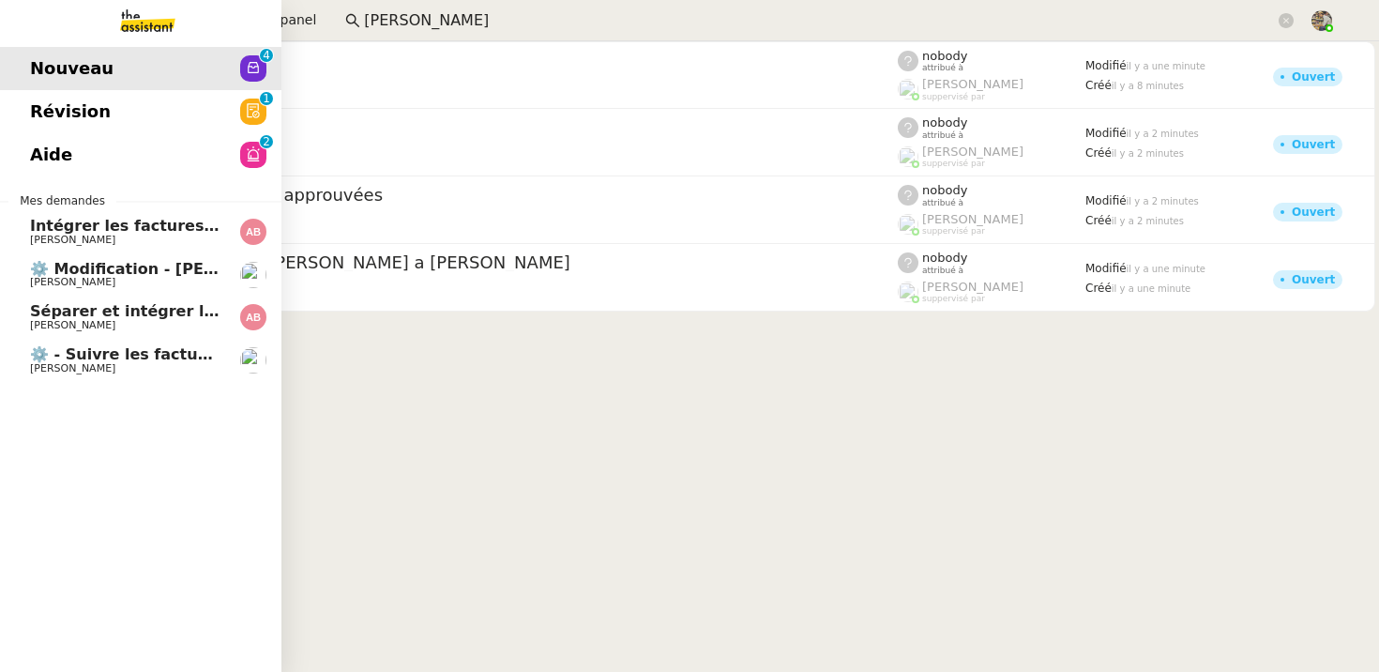
click at [75, 324] on span "[PERSON_NAME]" at bounding box center [72, 325] width 85 height 12
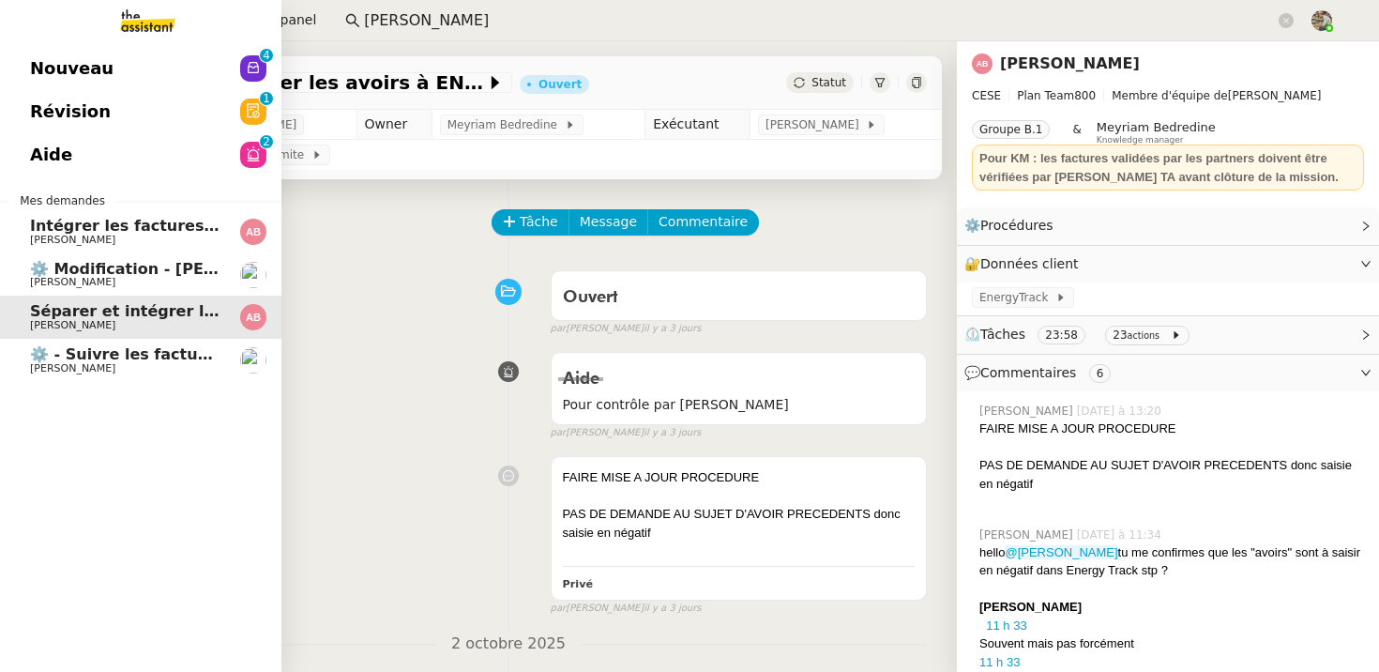
click at [77, 154] on link "Aide 0 1 2 3 4 5 6 7 8 9" at bounding box center [140, 154] width 281 height 43
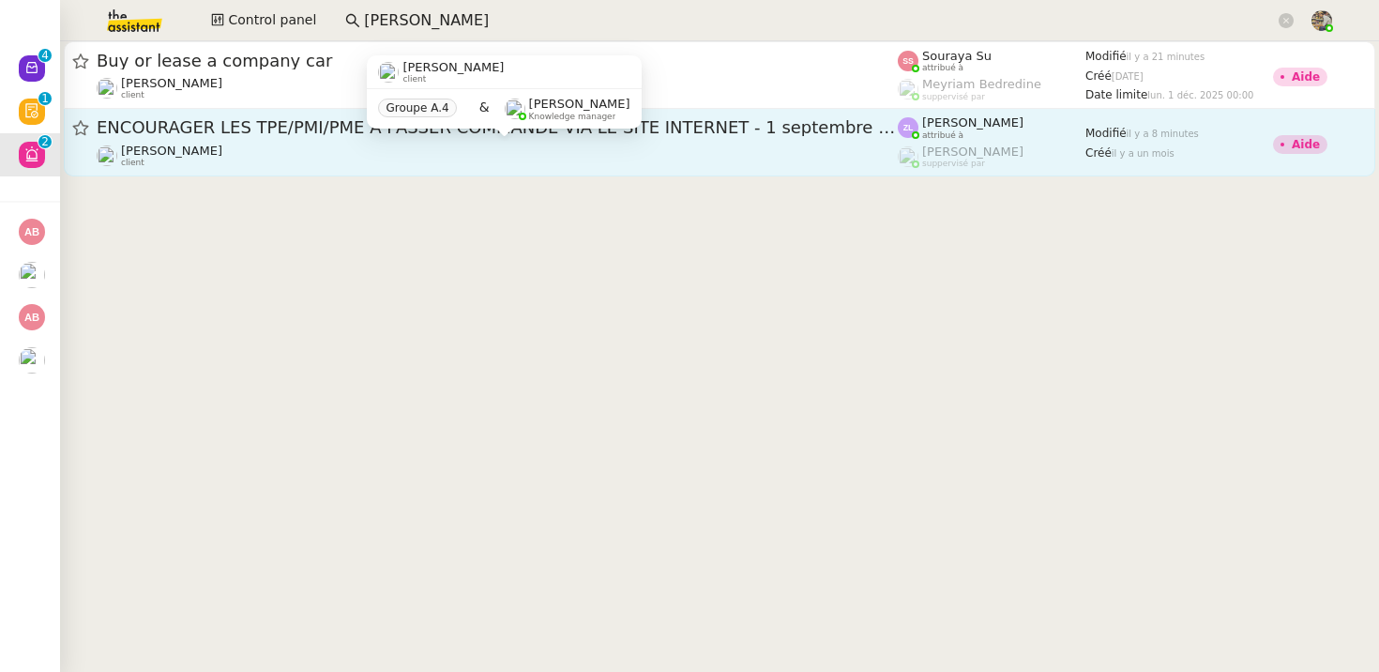
click at [180, 162] on div "[PERSON_NAME] client" at bounding box center [171, 156] width 101 height 24
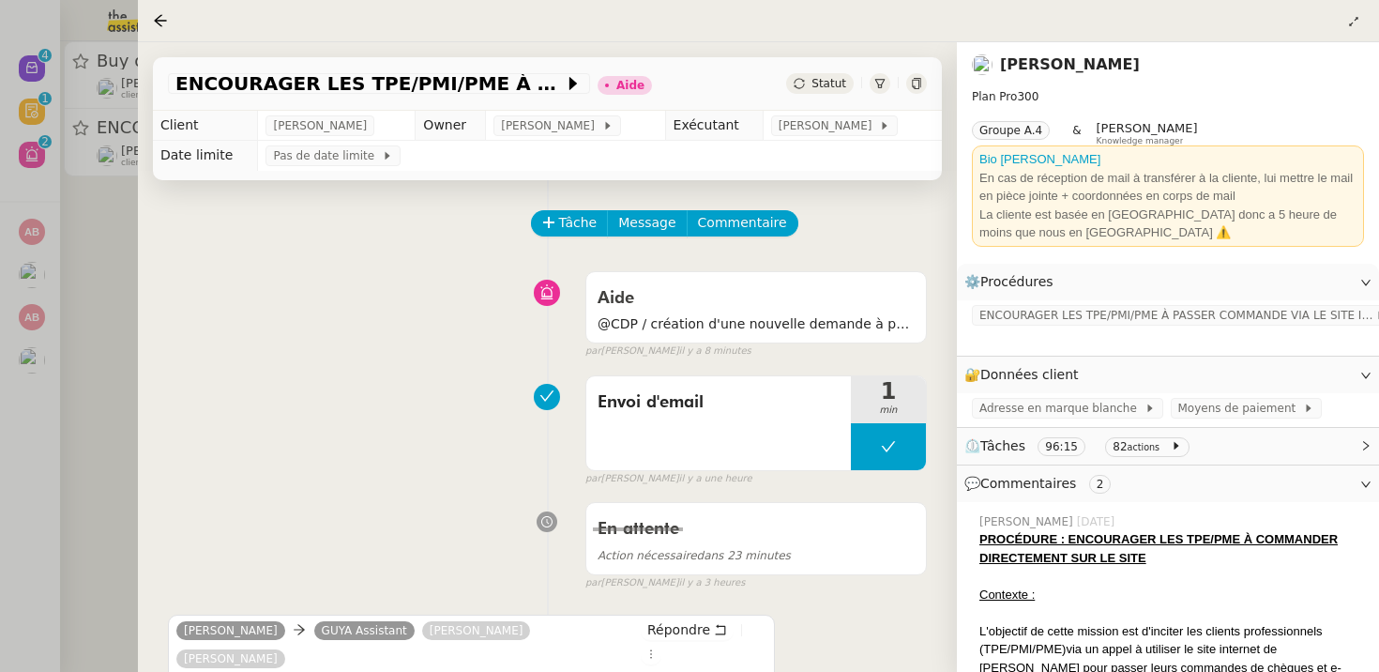
click at [983, 67] on img at bounding box center [982, 64] width 21 height 21
click at [1025, 67] on link "[PERSON_NAME]" at bounding box center [1070, 64] width 140 height 18
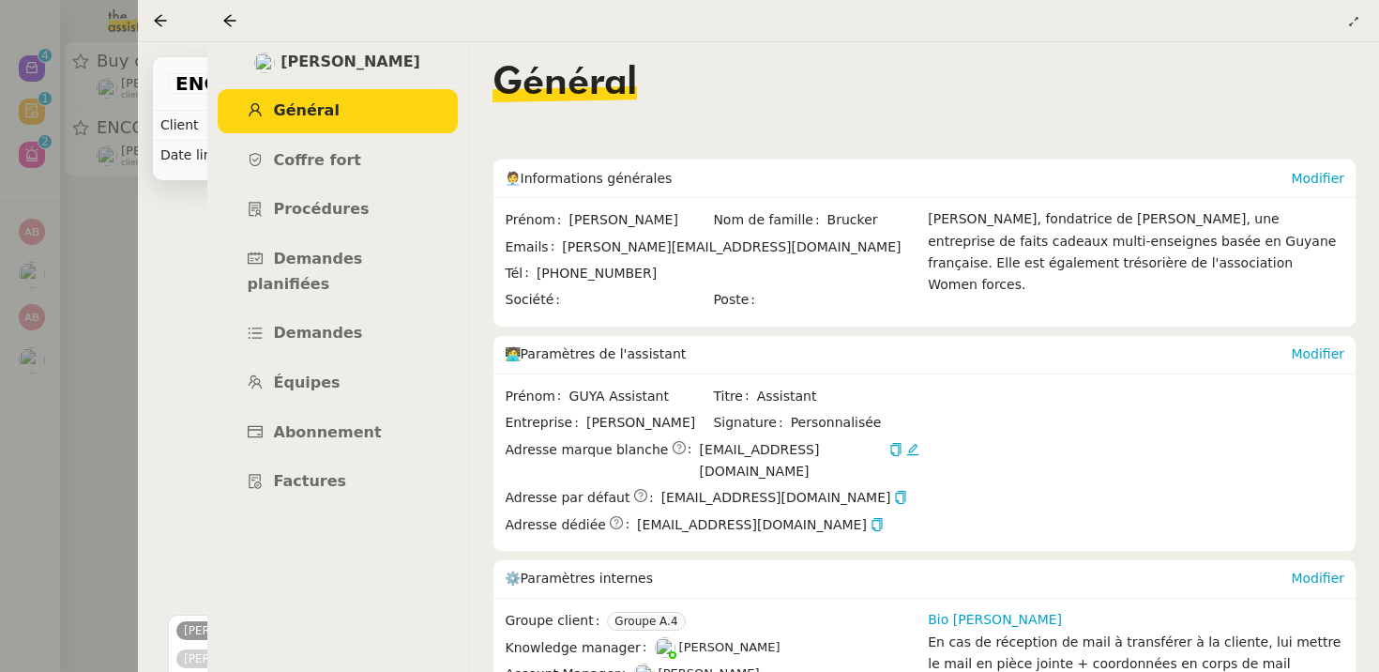
click at [275, 55] on img at bounding box center [264, 63] width 21 height 21
click at [321, 55] on span "[PERSON_NAME]" at bounding box center [351, 62] width 140 height 25
copy span "[PERSON_NAME]"
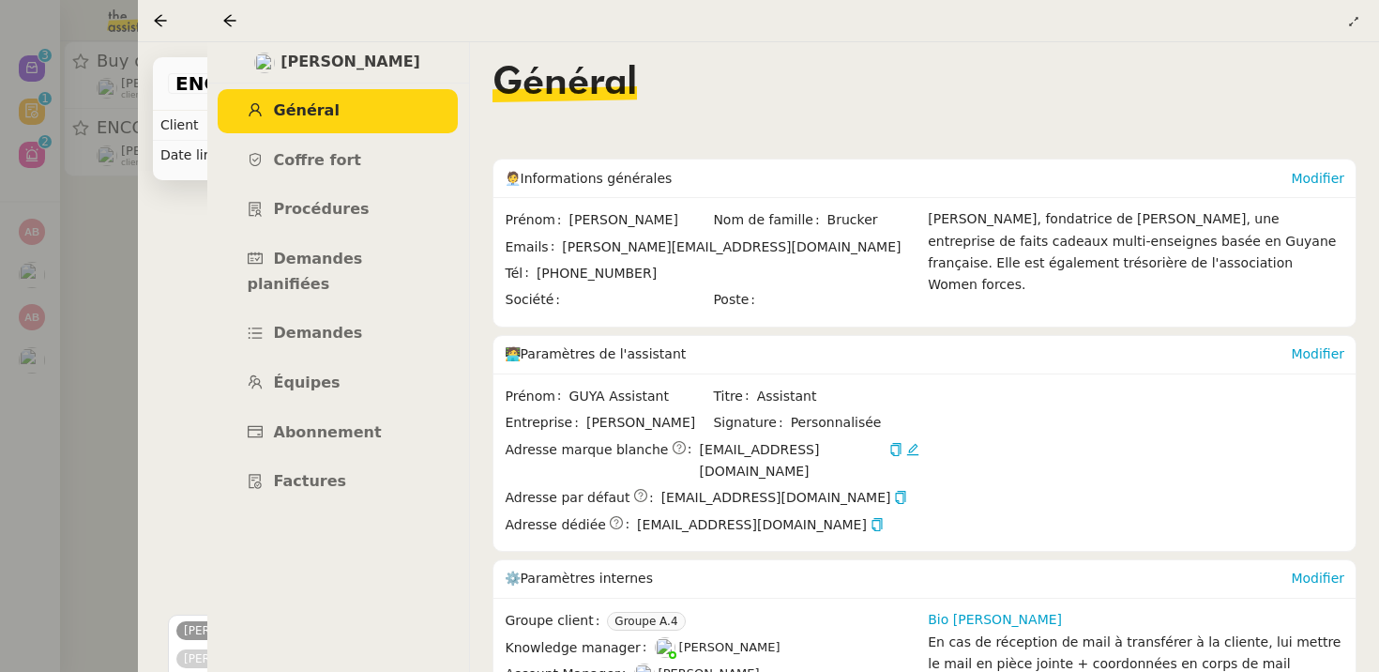
click at [43, 299] on div at bounding box center [689, 336] width 1379 height 672
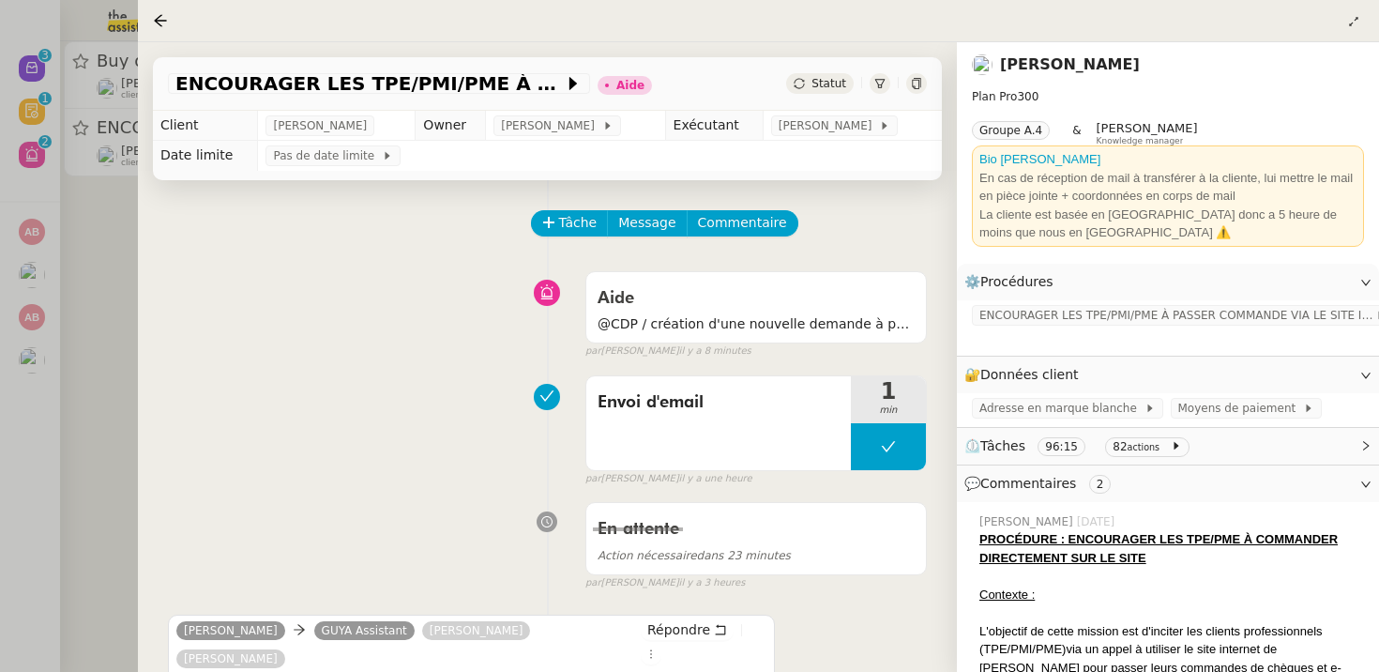
click at [43, 299] on div at bounding box center [689, 336] width 1379 height 672
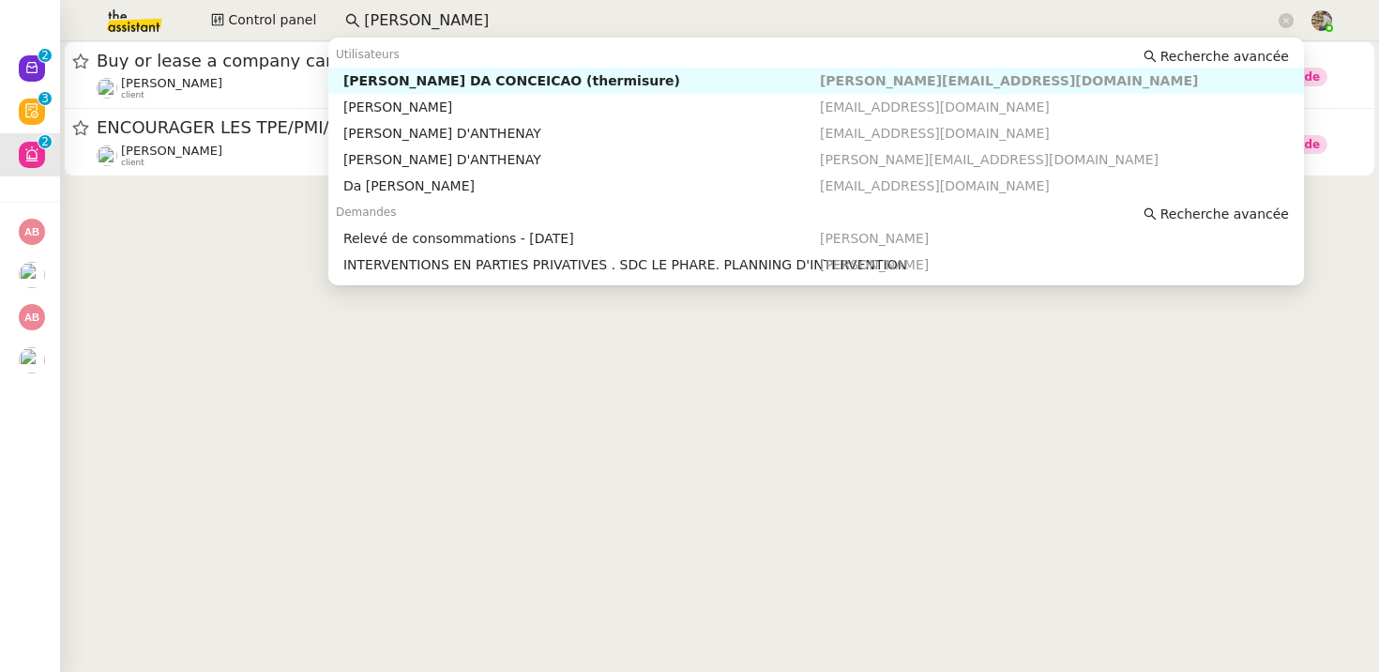
click at [409, 14] on input "[PERSON_NAME]" at bounding box center [819, 20] width 911 height 25
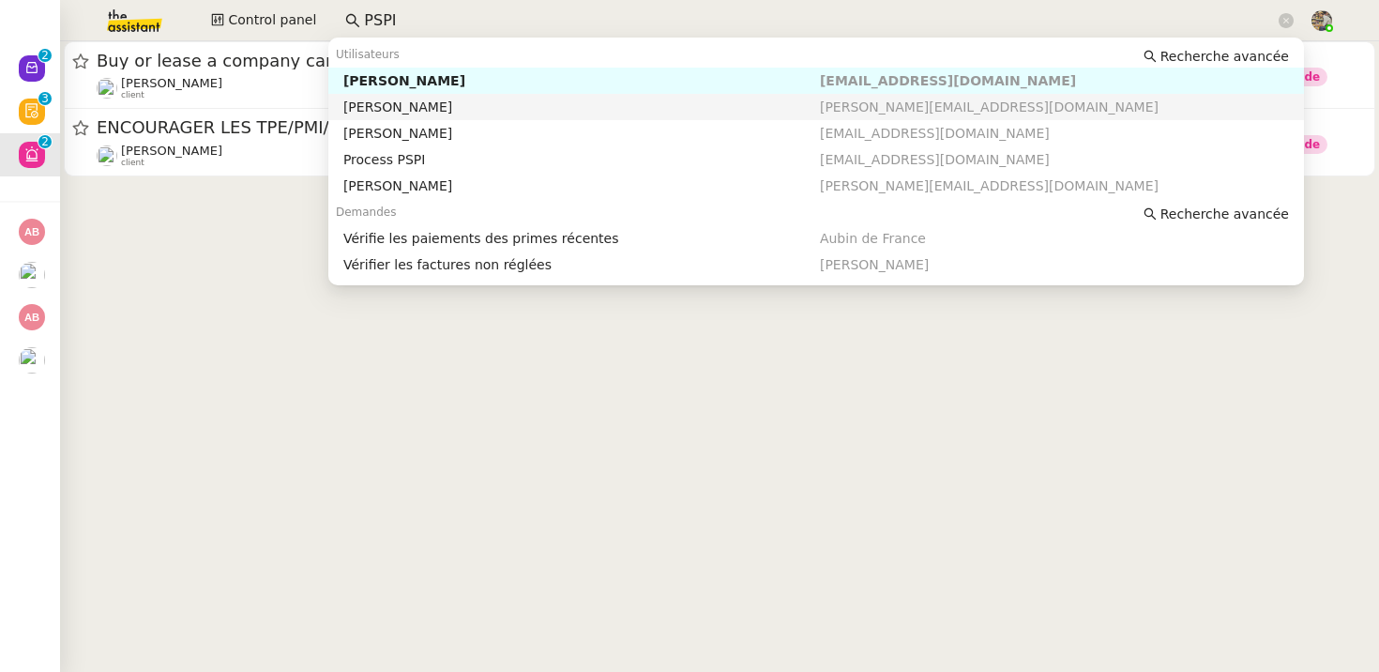
click at [407, 94] on nz-auto-option "[PERSON_NAME] [PERSON_NAME][EMAIL_ADDRESS][DOMAIN_NAME]" at bounding box center [816, 107] width 976 height 26
type input "PSPI"
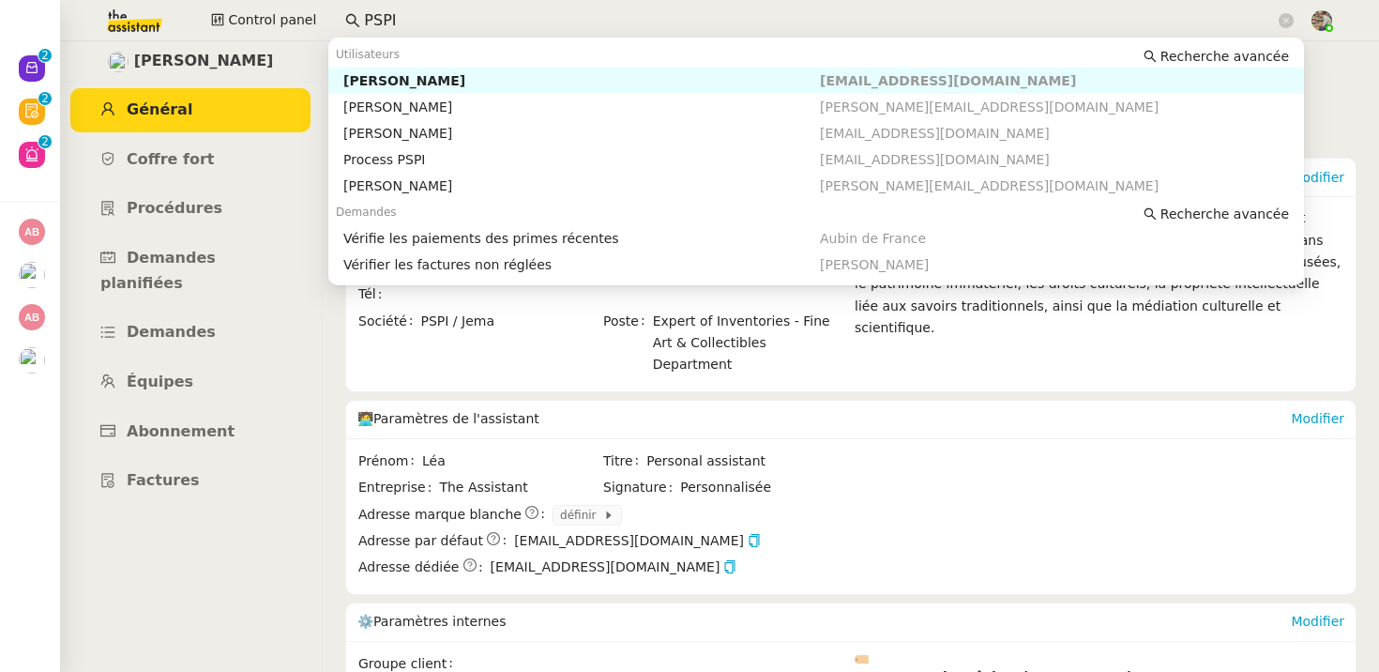
click at [412, 21] on input "PSPI" at bounding box center [819, 20] width 911 height 25
click at [402, 68] on nz-auto-option "[PERSON_NAME] [PERSON_NAME][EMAIL_ADDRESS][DOMAIN_NAME]" at bounding box center [816, 81] width 976 height 26
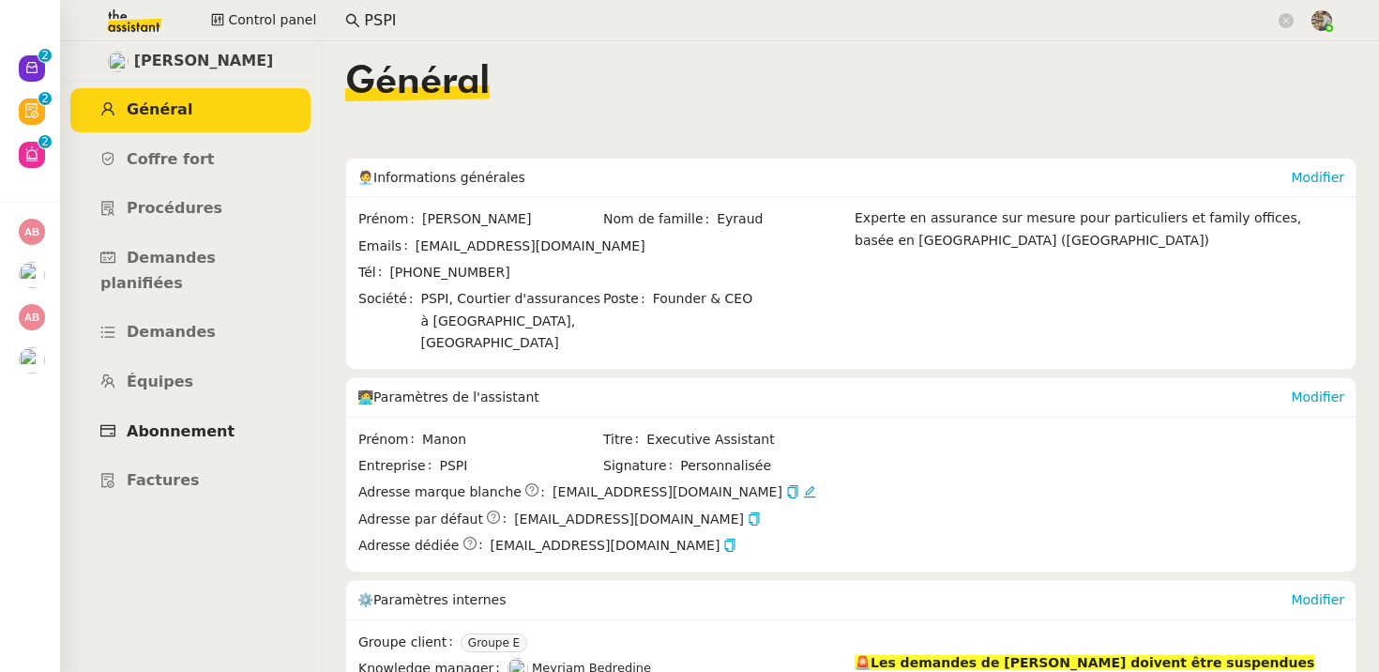
click at [172, 422] on span "Abonnement" at bounding box center [181, 431] width 108 height 18
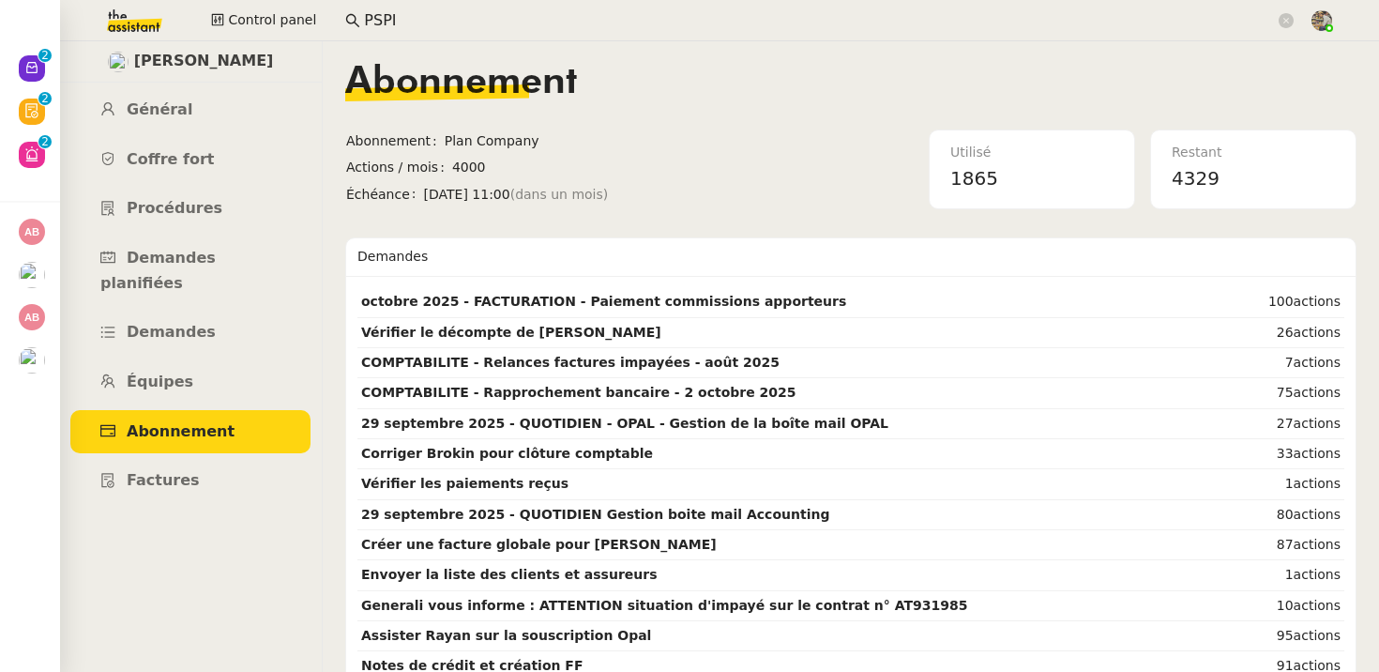
click at [129, 64] on img at bounding box center [118, 62] width 21 height 21
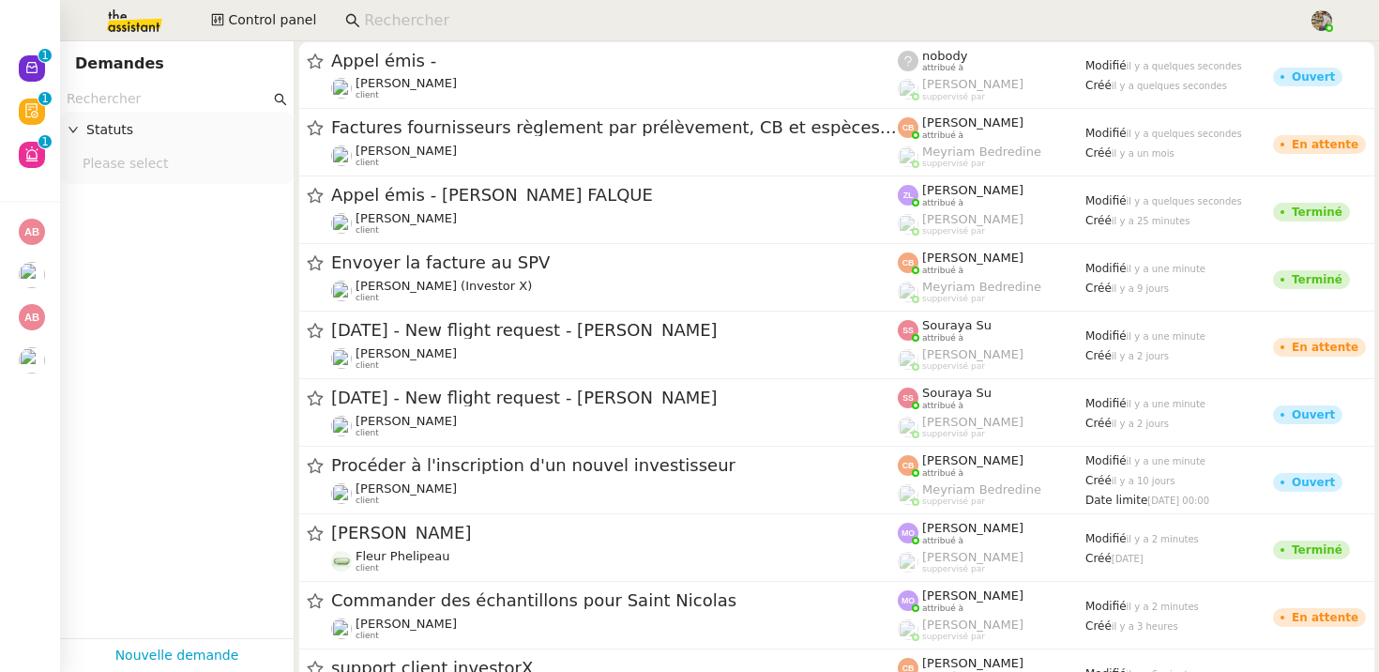
click at [428, 16] on input at bounding box center [827, 20] width 926 height 25
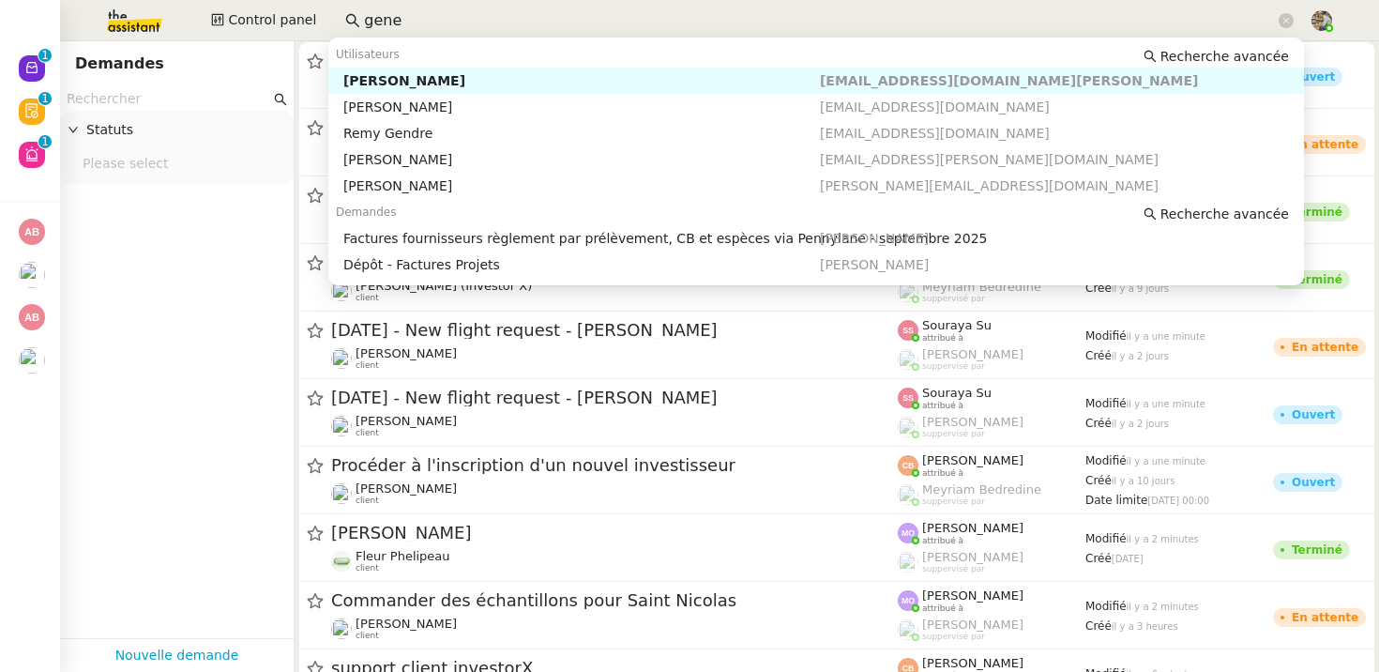
click at [418, 77] on div "Genevieve Landsmann" at bounding box center [581, 80] width 477 height 17
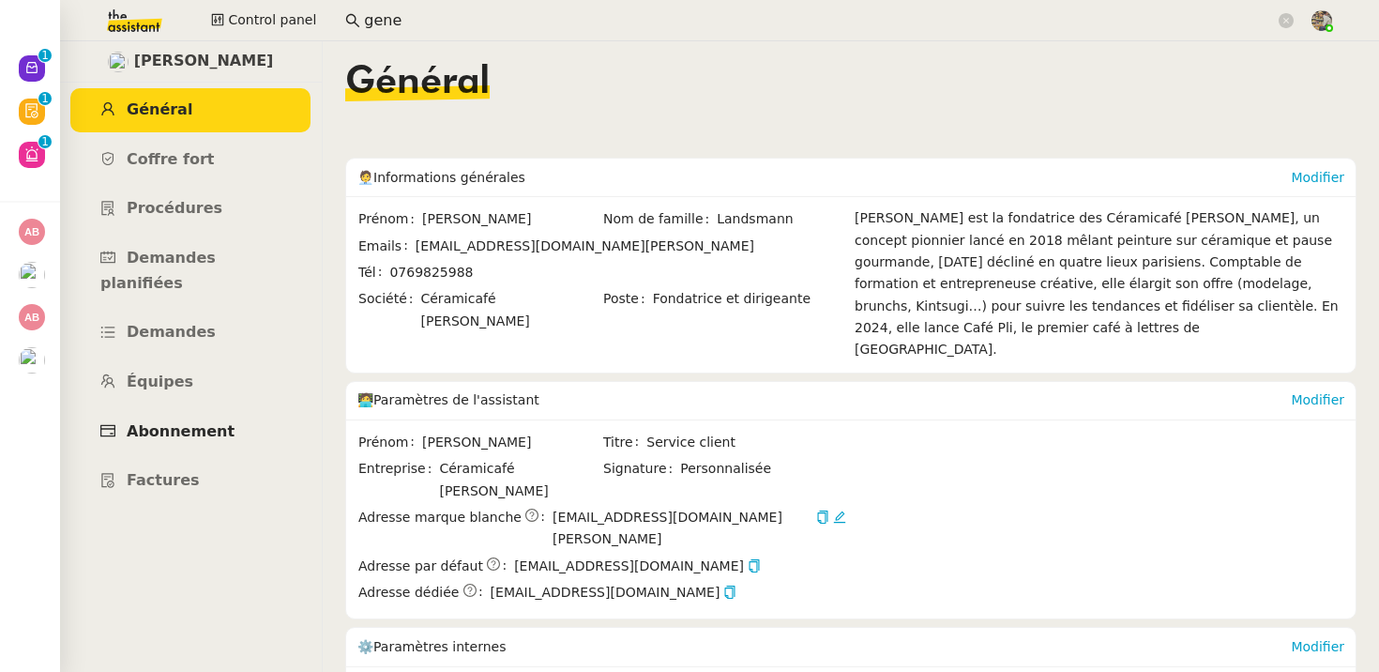
click at [190, 422] on span "Abonnement" at bounding box center [181, 431] width 108 height 18
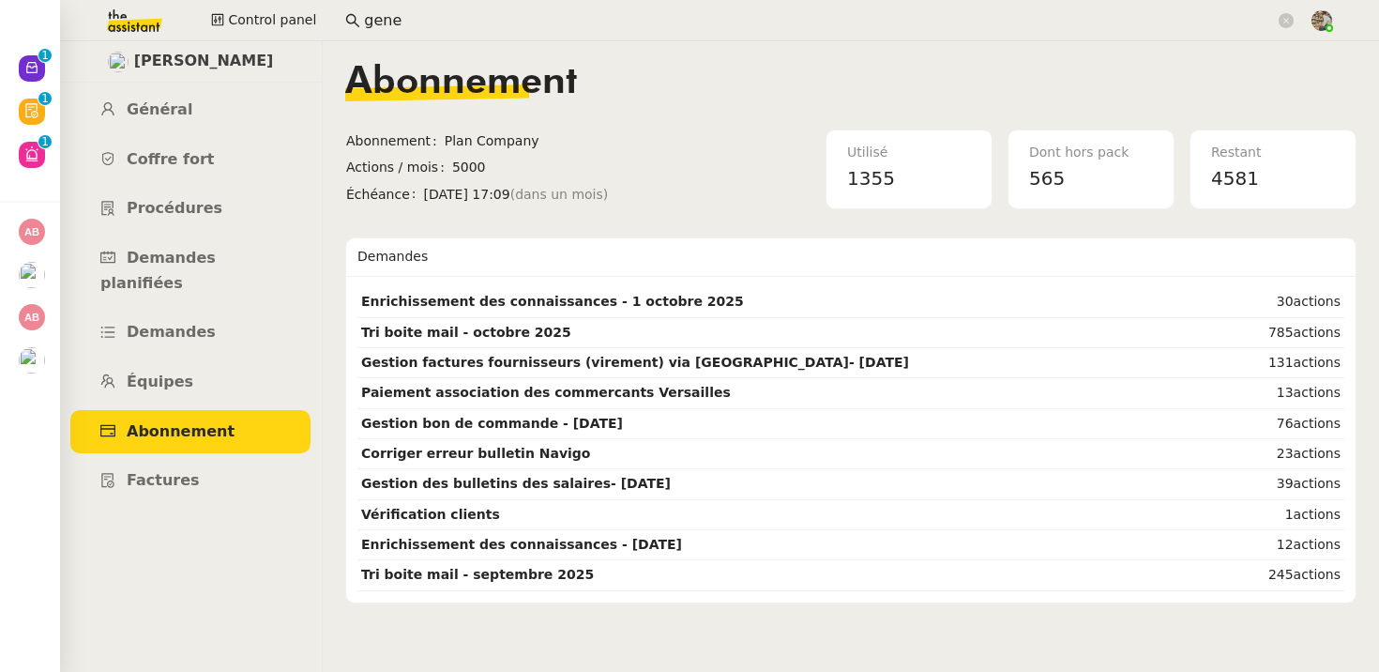
click at [1033, 192] on span "565" at bounding box center [1047, 178] width 36 height 31
copy span "565"
drag, startPoint x: 573, startPoint y: 336, endPoint x: 368, endPoint y: 336, distance: 205.5
click at [368, 336] on td "Tri boite mail - octobre 2025" at bounding box center [788, 333] width 863 height 30
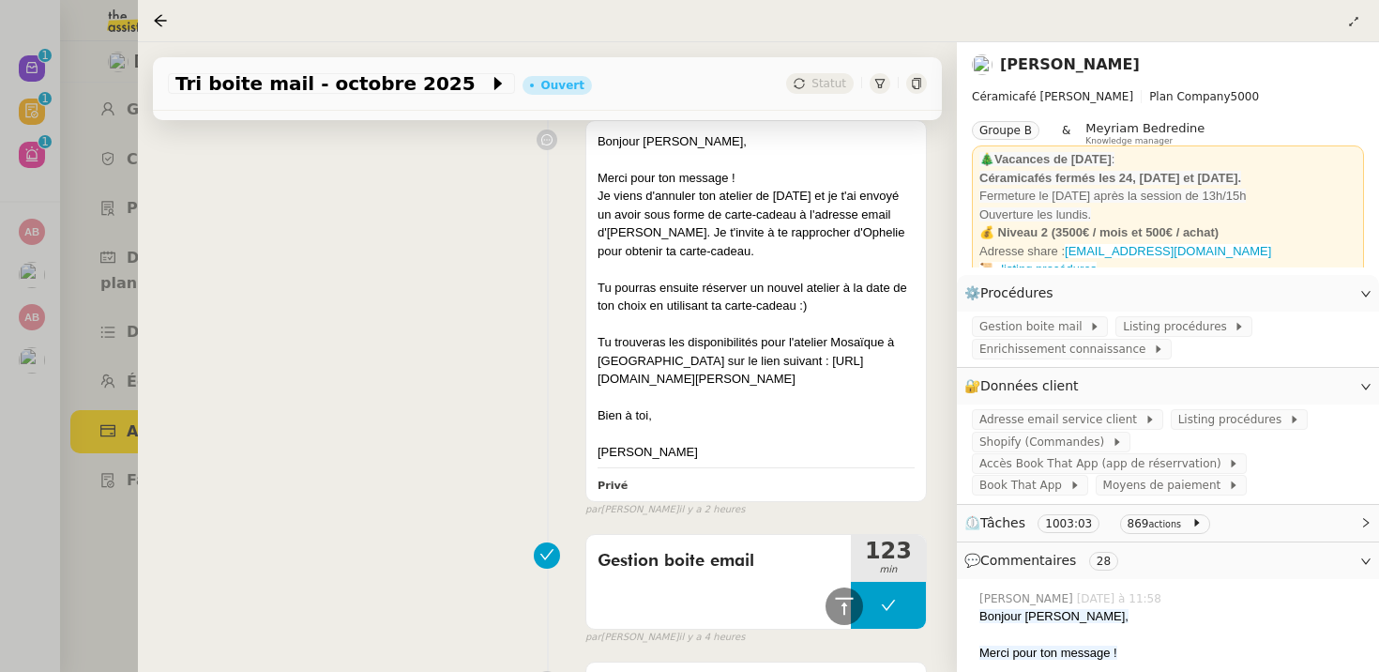
scroll to position [947, 0]
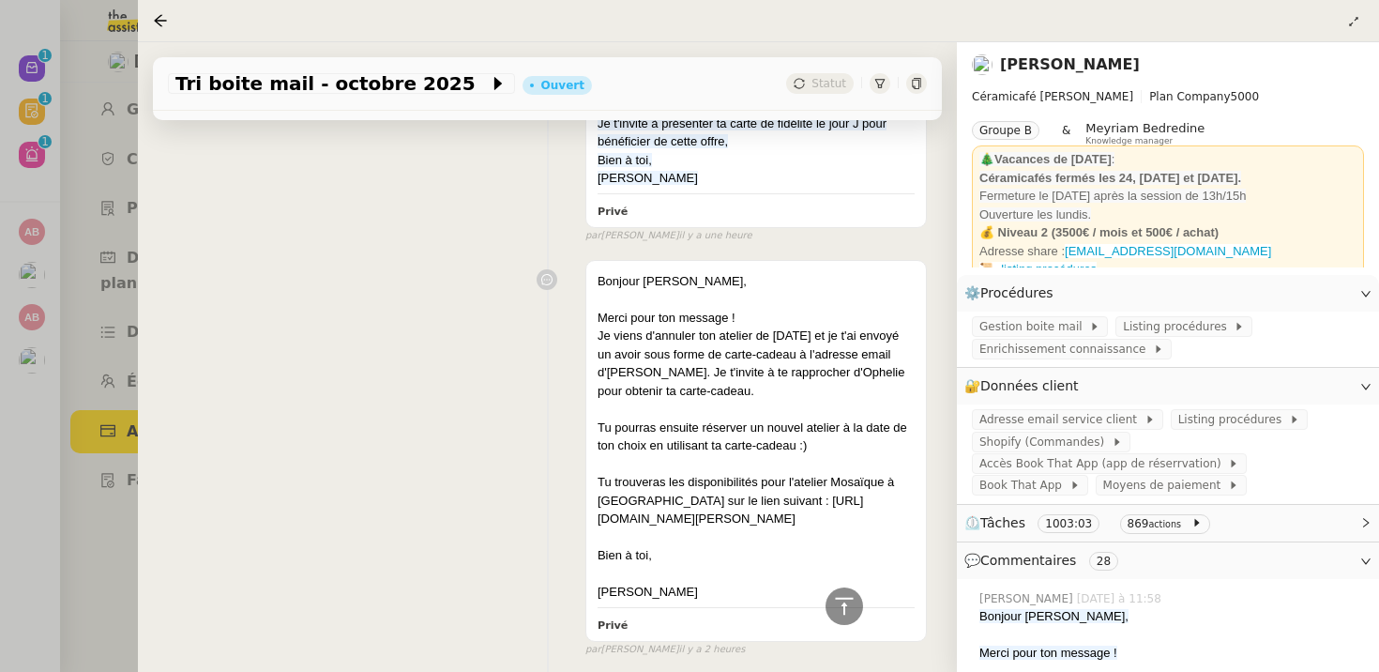
click at [109, 367] on div at bounding box center [689, 336] width 1379 height 672
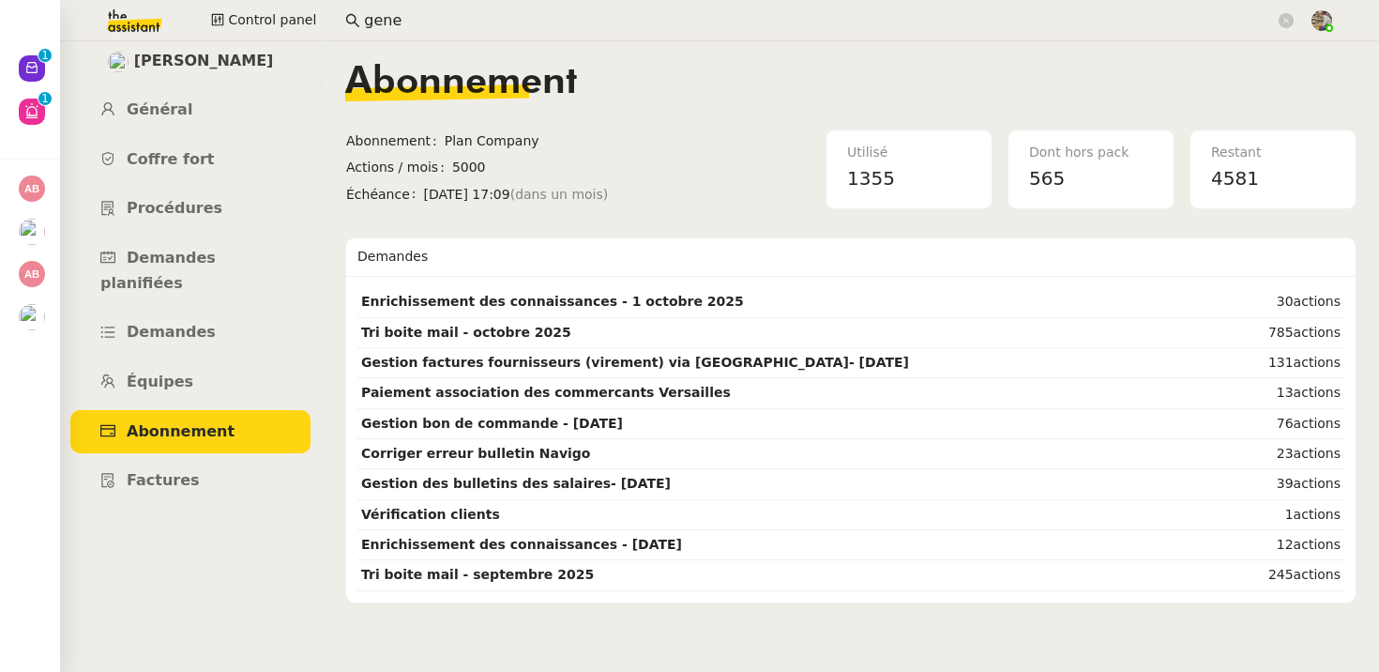
click at [1054, 179] on span "565" at bounding box center [1047, 178] width 36 height 23
copy span "565"
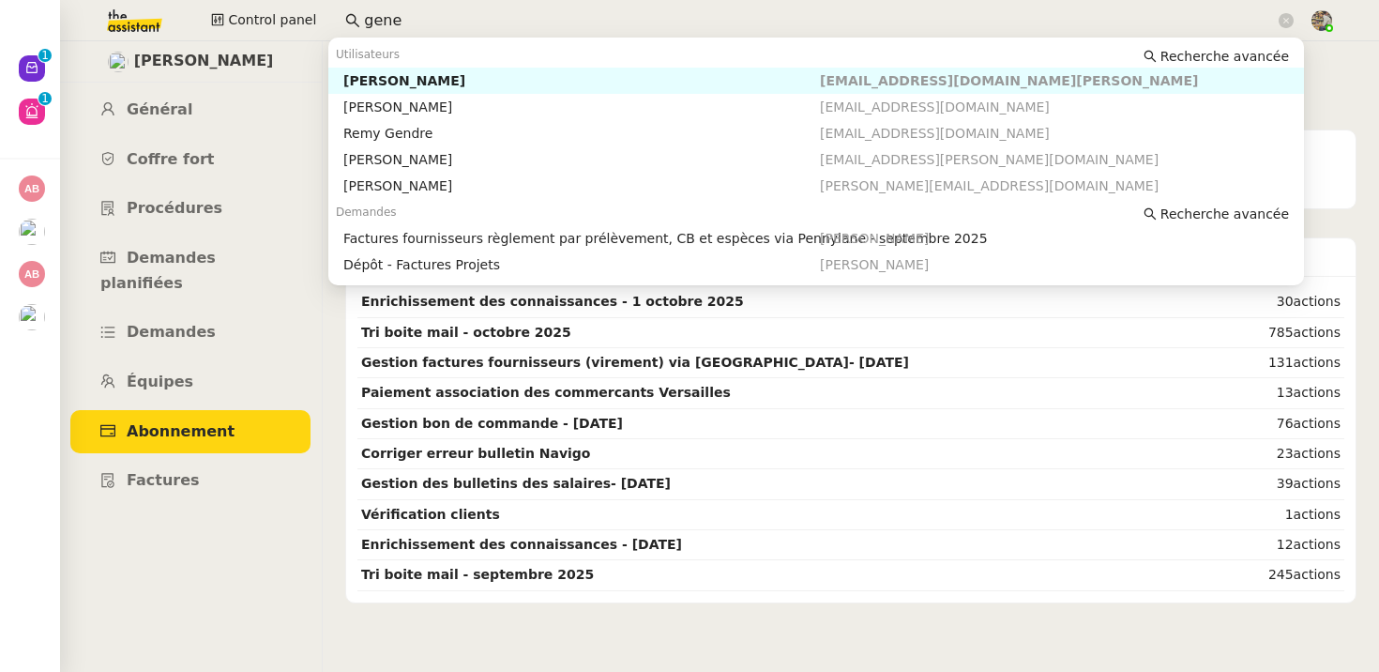
click at [470, 20] on input "gene" at bounding box center [819, 20] width 911 height 25
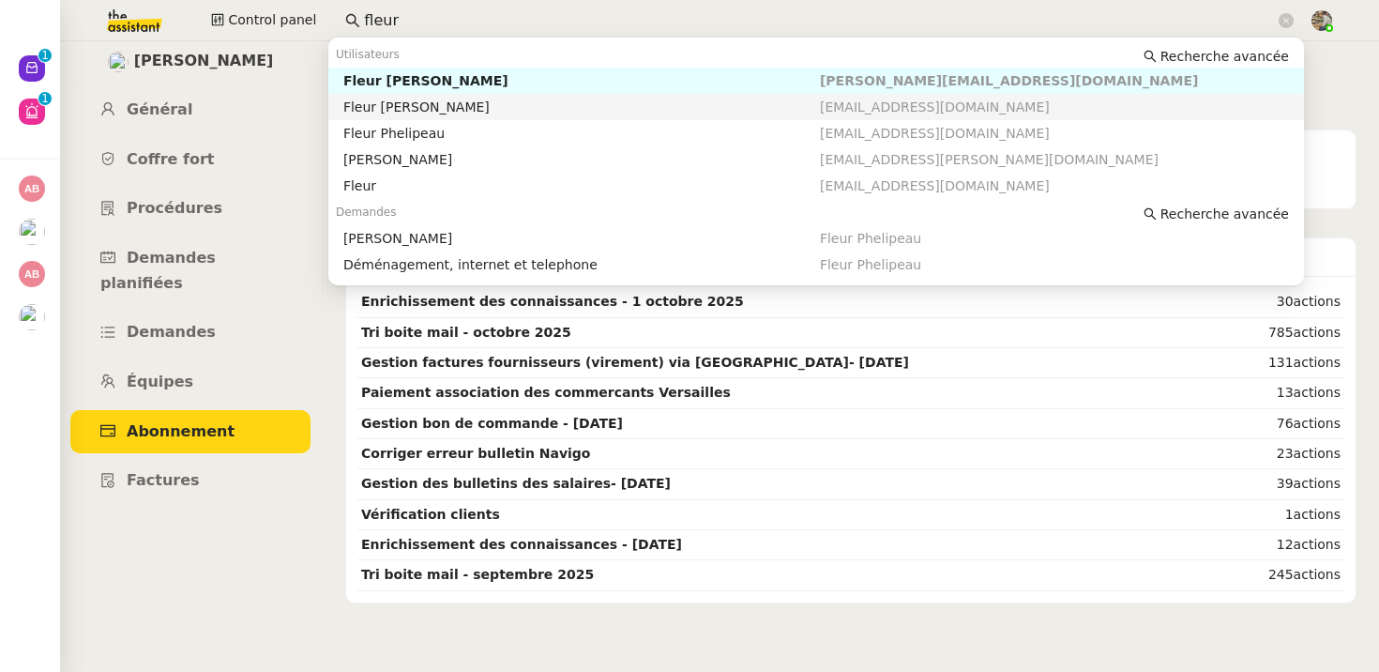
click at [462, 109] on div "Fleur Phelipeau Moreau" at bounding box center [581, 107] width 477 height 17
type input "fleur"
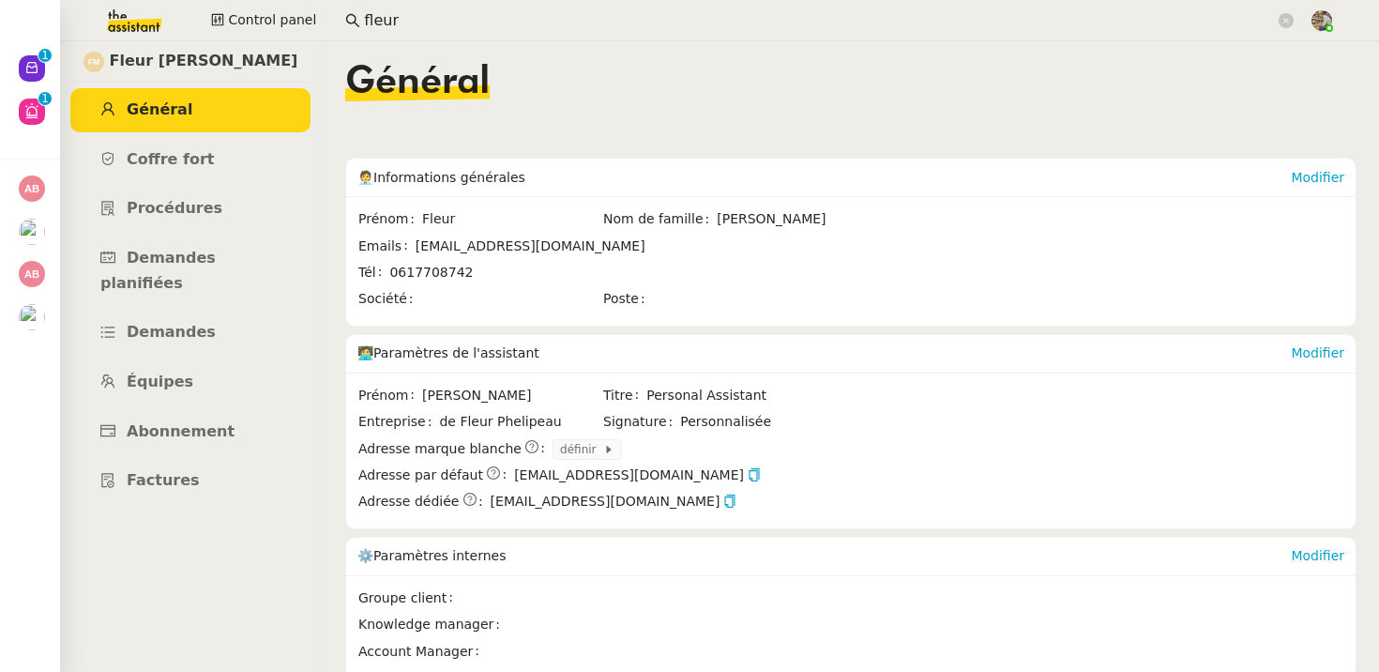
click at [417, 15] on input "fleur" at bounding box center [819, 20] width 911 height 25
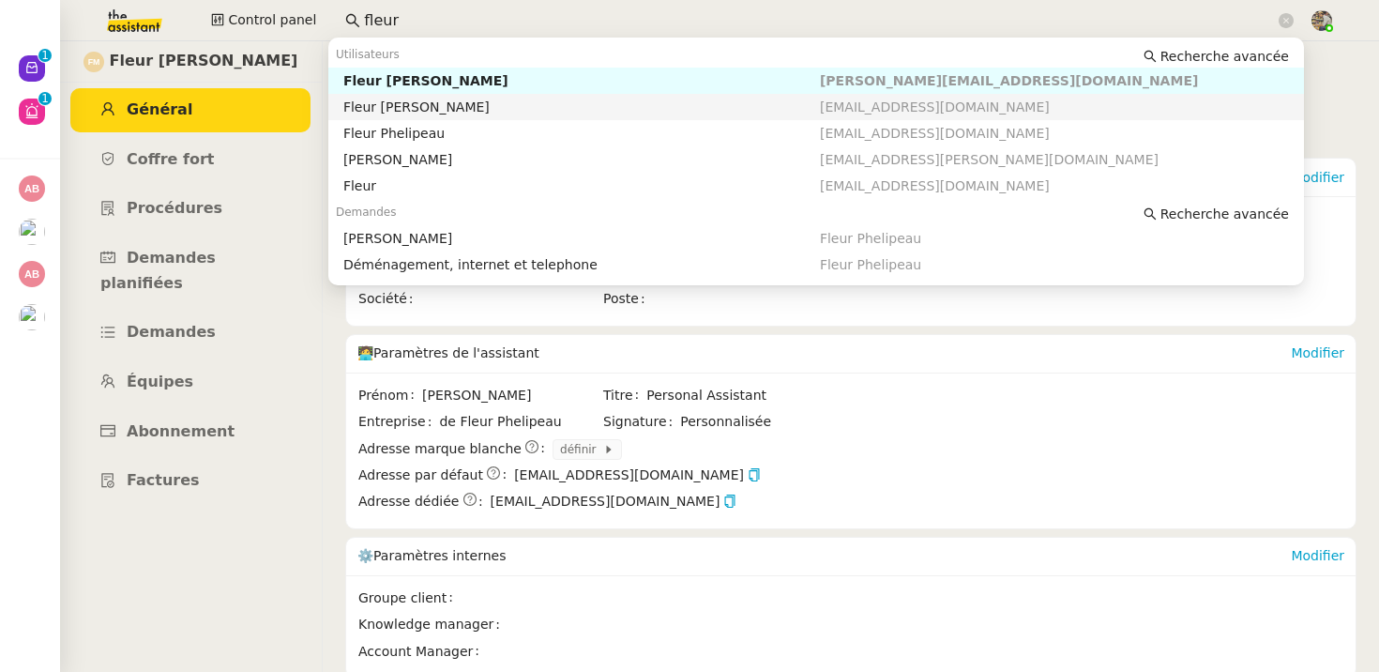
click at [411, 98] on nz-auto-option "Fleur Phelipeau Moreau fleur@dailylab.com" at bounding box center [816, 107] width 976 height 26
click at [416, 23] on input "fleur" at bounding box center [819, 20] width 911 height 25
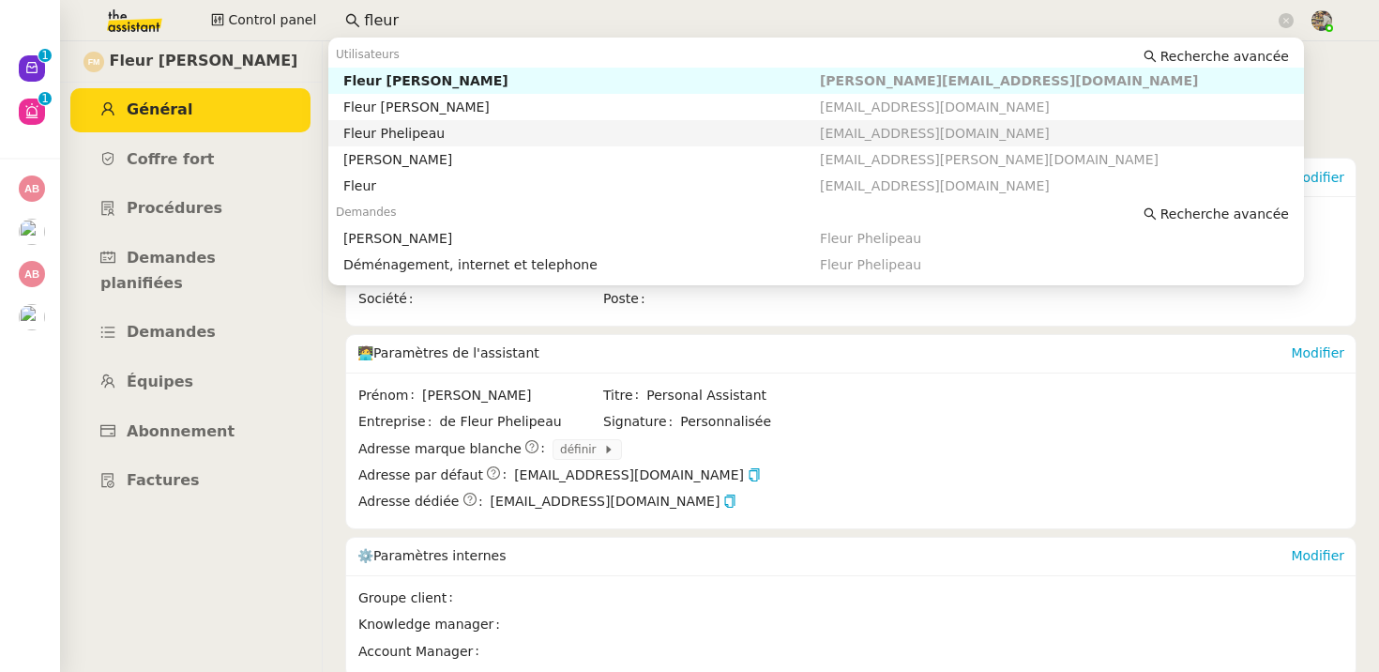
click at [403, 133] on div "Fleur Phelipeau" at bounding box center [581, 133] width 477 height 17
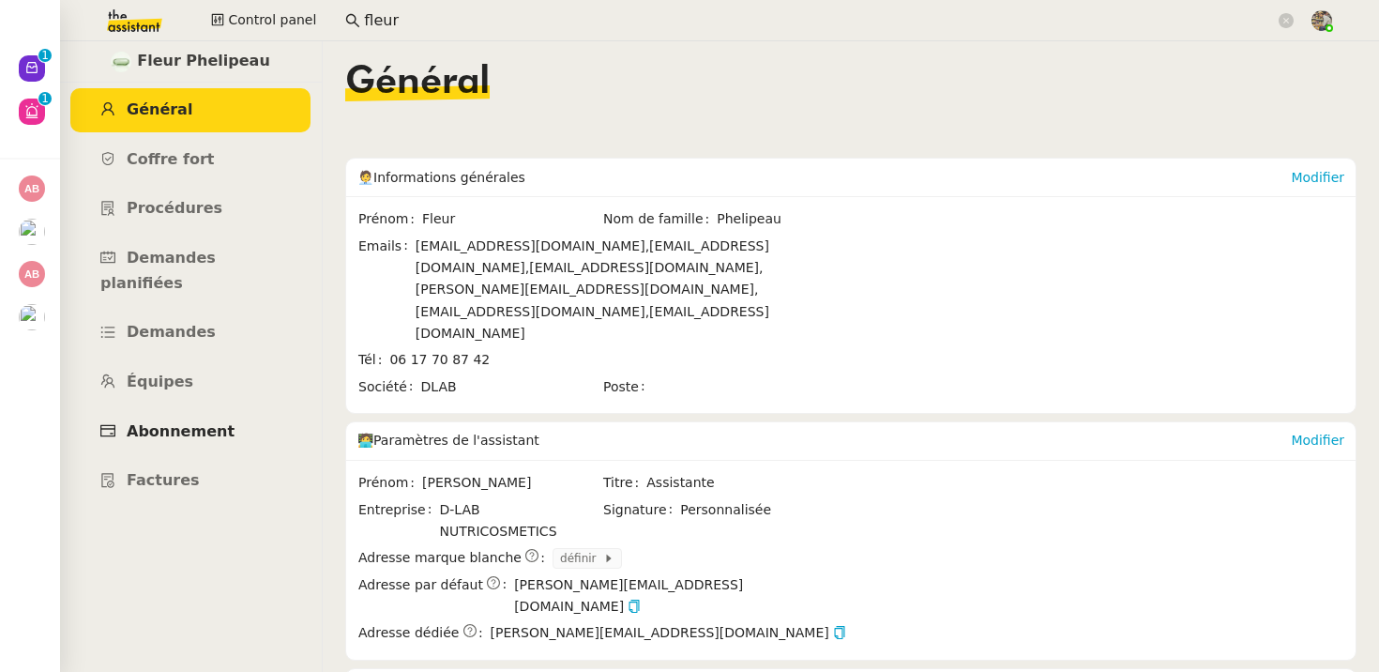
click at [173, 418] on link "Abonnement" at bounding box center [190, 432] width 240 height 44
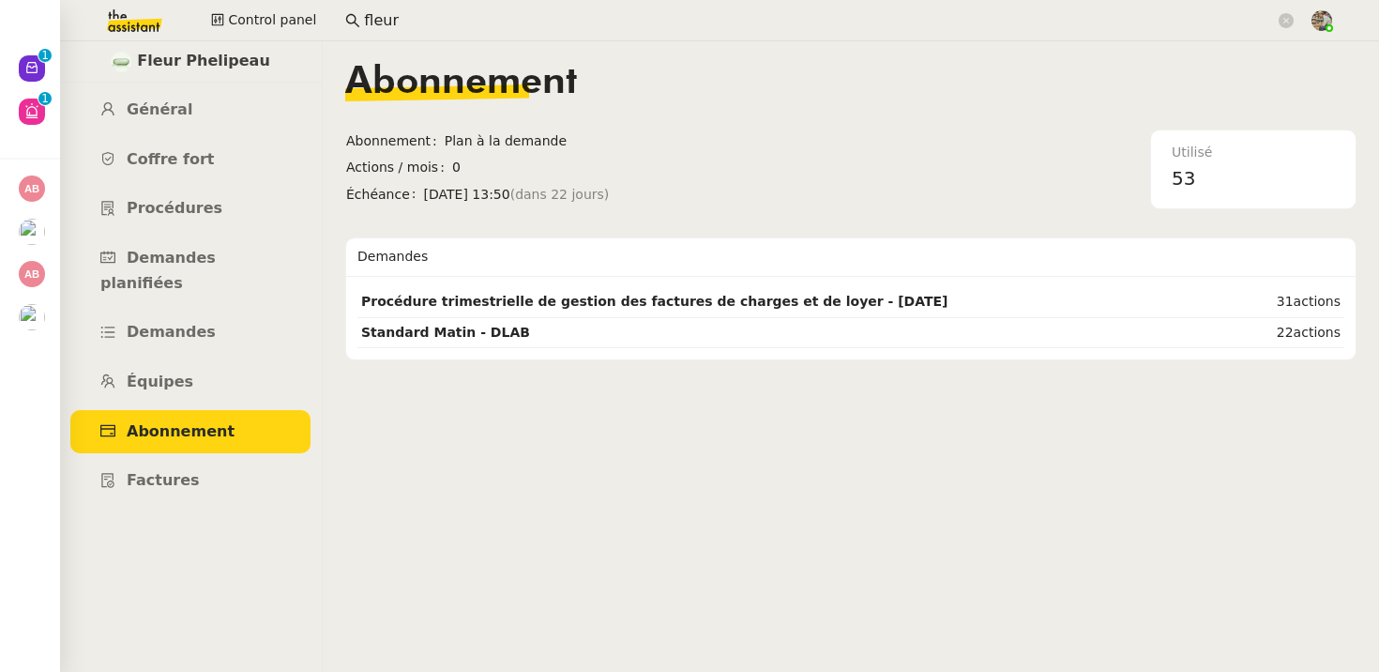
click at [1184, 180] on span "53" at bounding box center [1183, 178] width 23 height 23
copy span "53"
click at [544, 309] on strong "Procédure trimestrielle de gestion des factures de charges et de loyer - octobr…" at bounding box center [654, 301] width 587 height 15
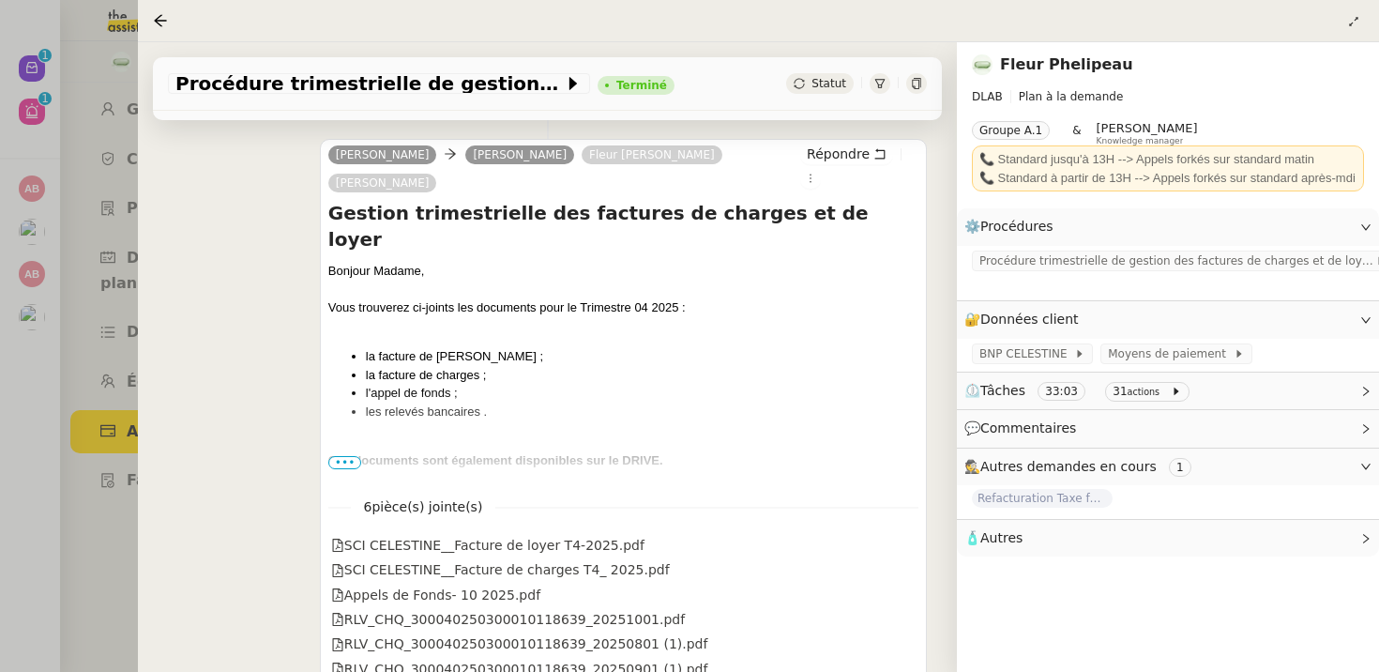
scroll to position [721, 0]
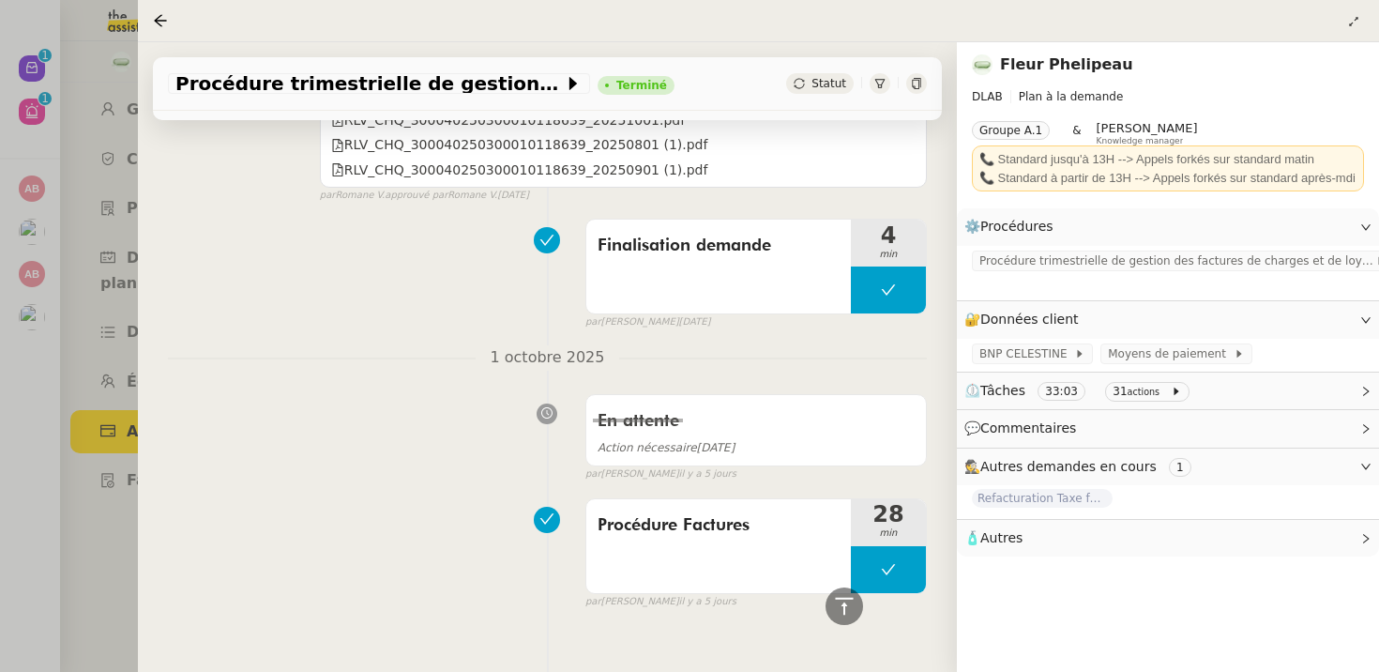
click at [73, 373] on div at bounding box center [689, 336] width 1379 height 672
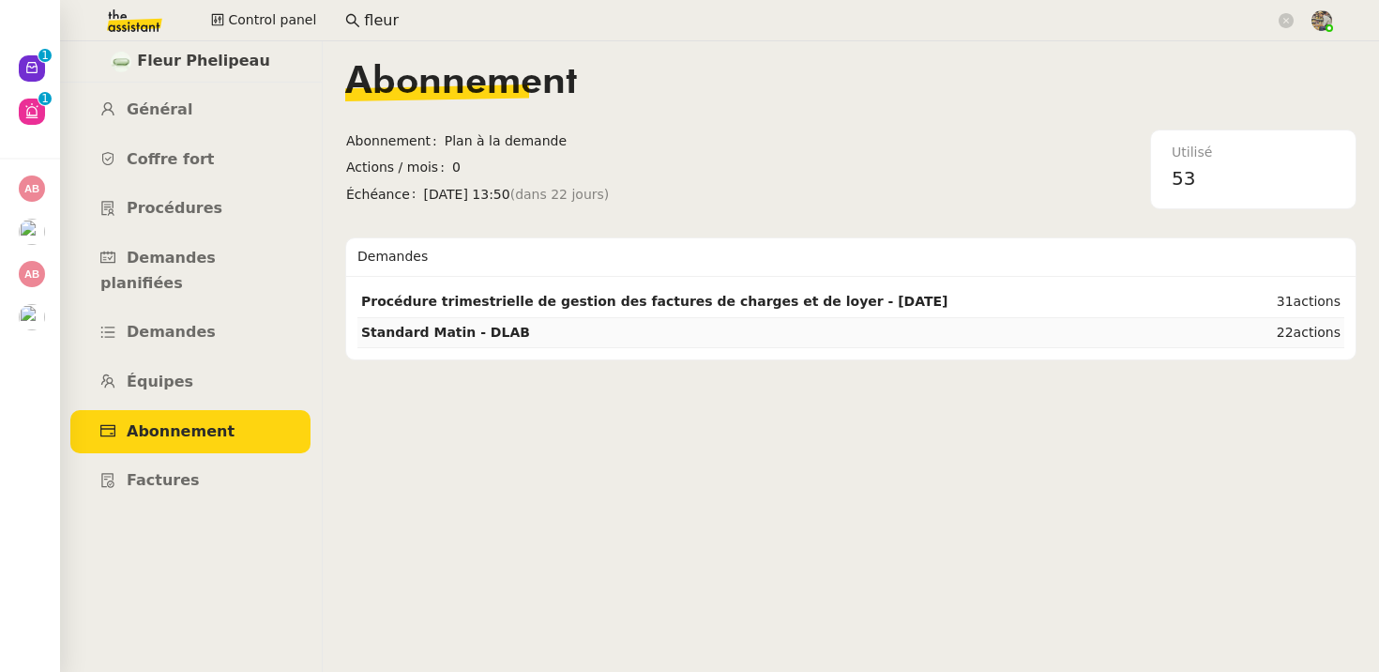
click at [531, 333] on td "Standard Matin - DLAB" at bounding box center [797, 333] width 881 height 30
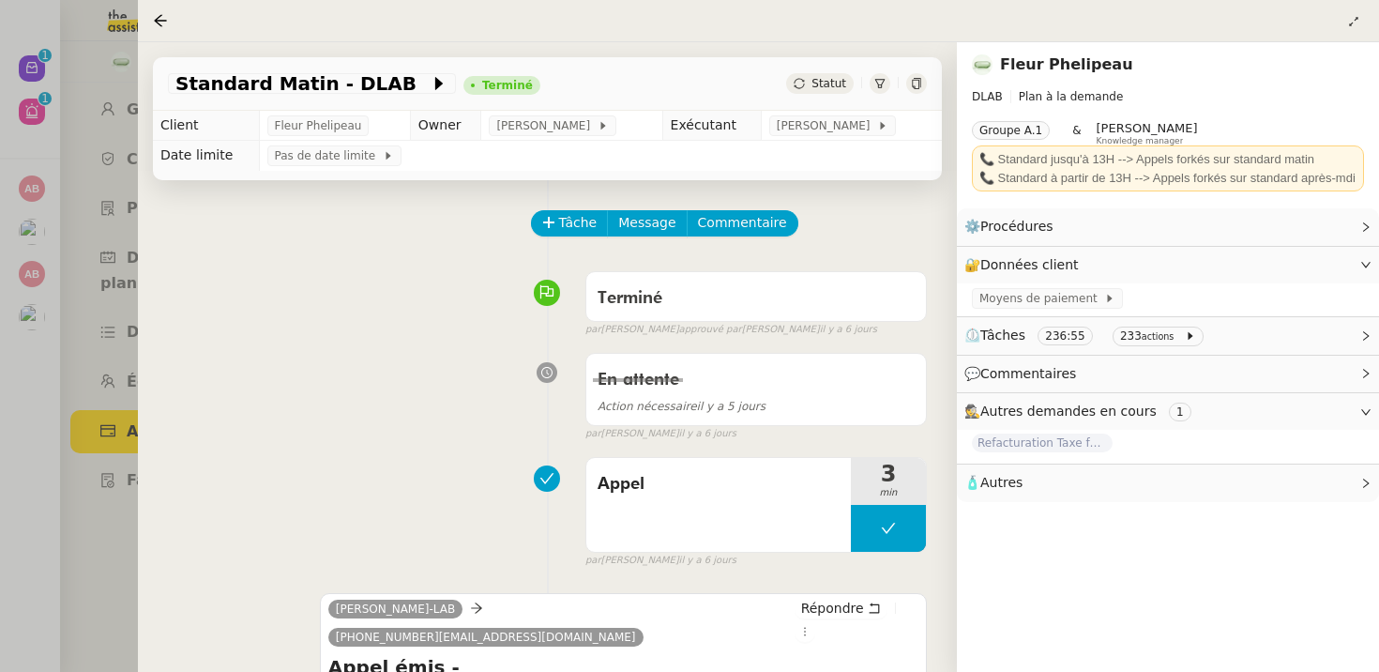
click at [108, 182] on div at bounding box center [689, 336] width 1379 height 672
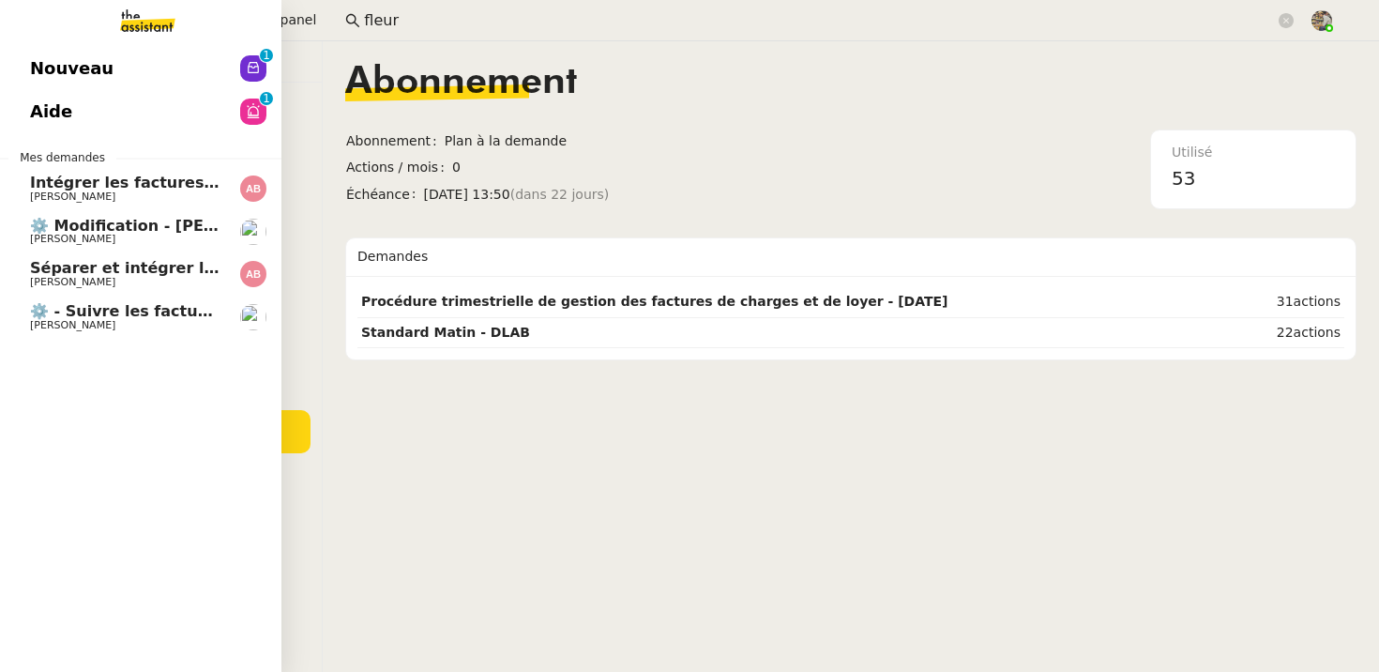
click at [152, 65] on link "Nouveau 0 1 2 3 4 5 6 7 8 9" at bounding box center [140, 68] width 281 height 43
